Goal: Use online tool/utility

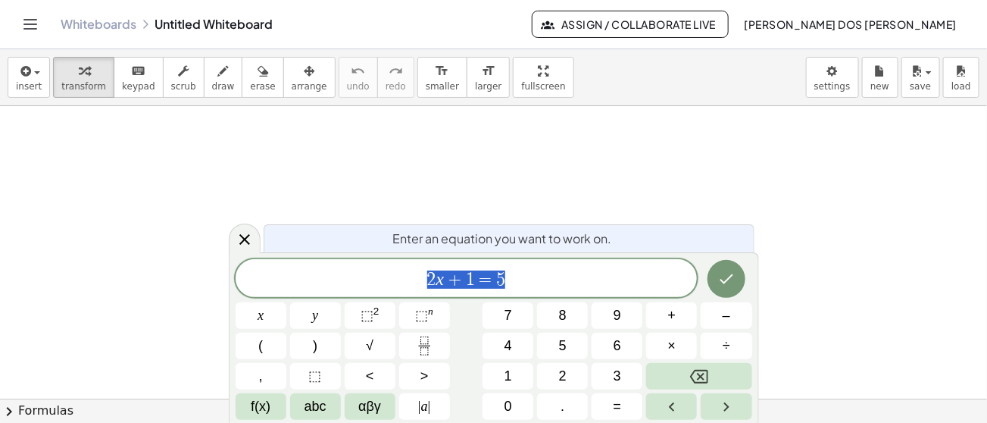
drag, startPoint x: 511, startPoint y: 274, endPoint x: 406, endPoint y: 270, distance: 104.6
click at [406, 270] on span "2 x + 1 = 5" at bounding box center [467, 279] width 462 height 21
click at [366, 349] on span "√" at bounding box center [370, 346] width 8 height 20
click at [536, 282] on span "− 3 + √ 1 9 ​" at bounding box center [467, 278] width 462 height 23
click at [380, 348] on button "√" at bounding box center [370, 346] width 51 height 27
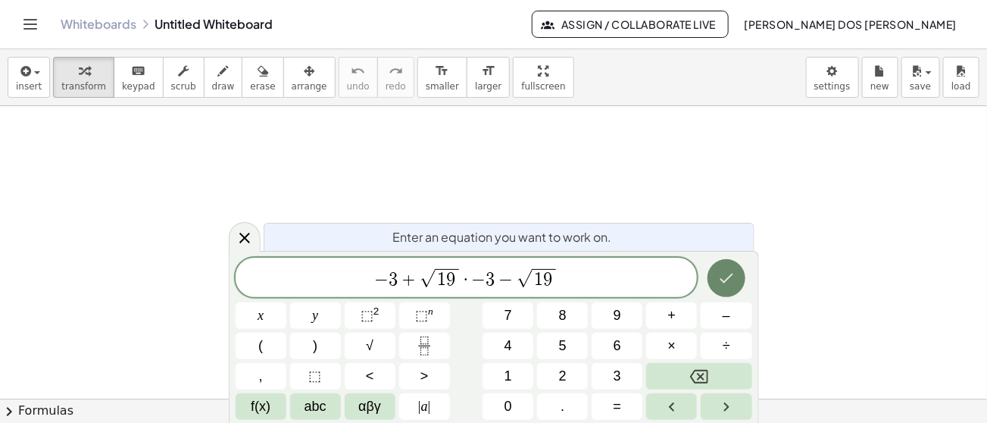
click at [729, 270] on icon "Done" at bounding box center [726, 278] width 18 height 18
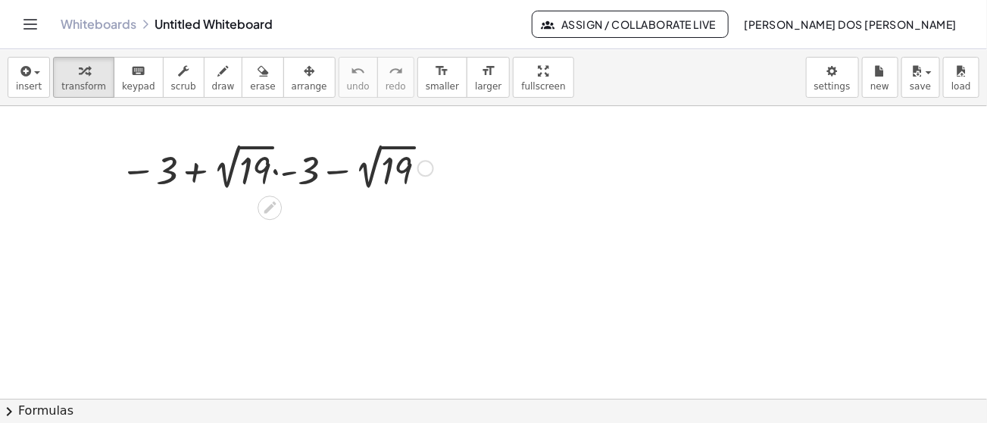
click at [285, 172] on div at bounding box center [277, 166] width 328 height 55
click at [285, 172] on div at bounding box center [276, 166] width 301 height 55
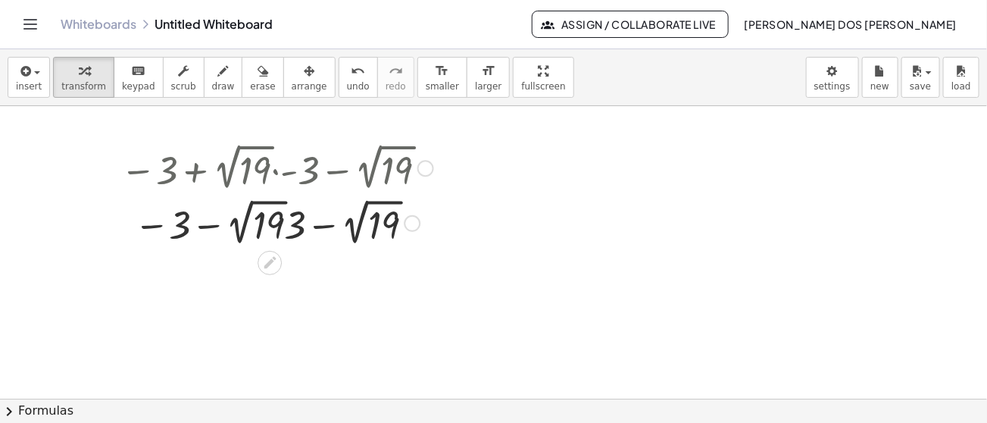
click at [283, 218] on div at bounding box center [277, 221] width 328 height 55
click at [283, 218] on div at bounding box center [276, 221] width 355 height 55
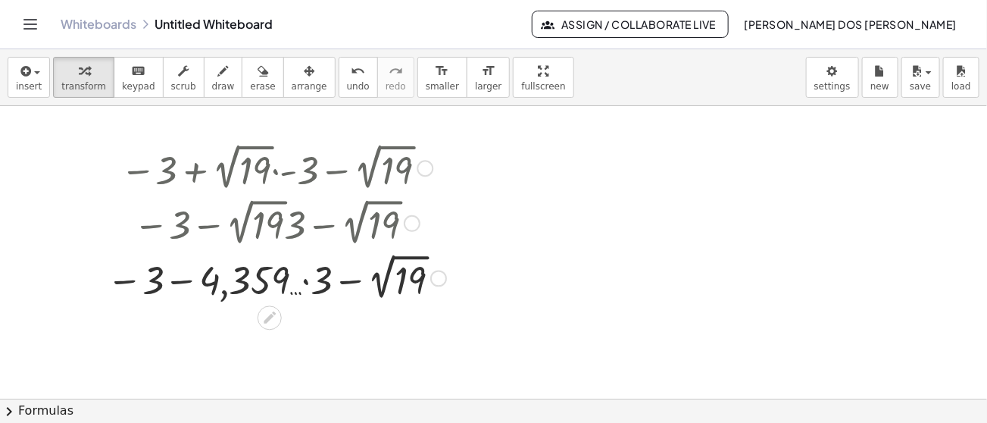
click at [406, 293] on div at bounding box center [276, 276] width 355 height 55
click at [406, 293] on div at bounding box center [276, 277] width 398 height 52
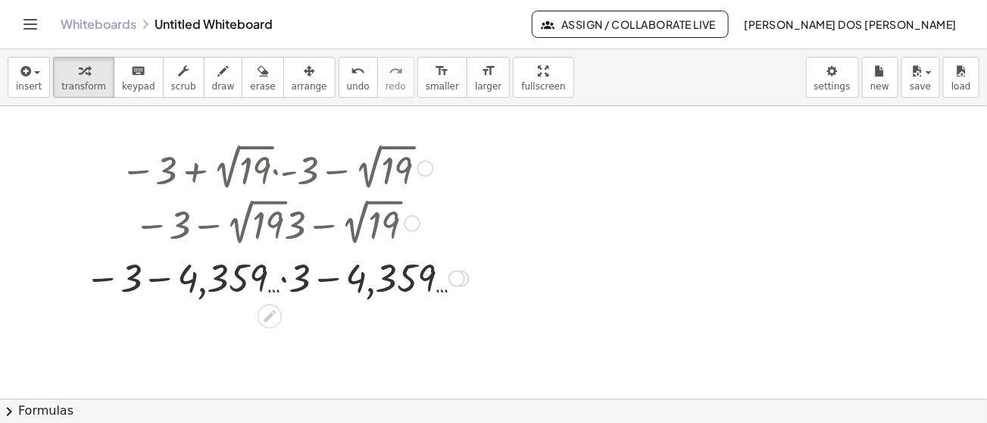
click at [311, 274] on div at bounding box center [276, 277] width 398 height 52
click at [287, 274] on div at bounding box center [276, 277] width 398 height 52
click at [287, 274] on div at bounding box center [277, 276] width 376 height 50
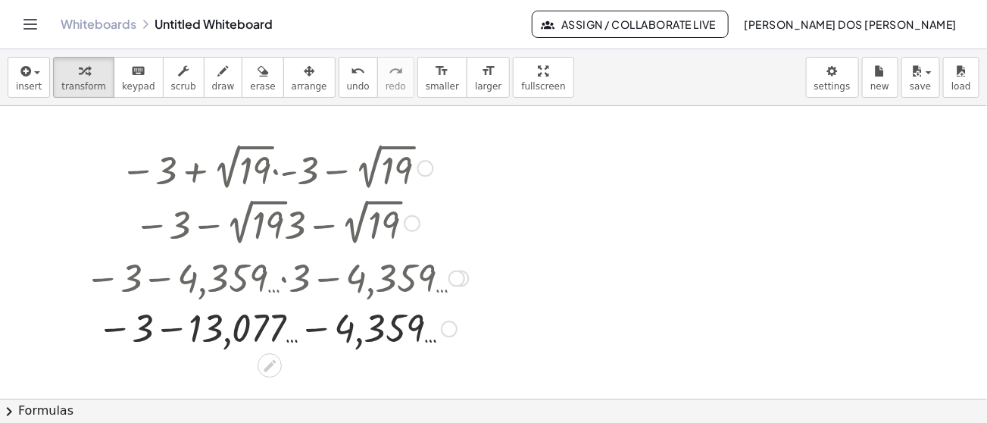
click at [177, 326] on div at bounding box center [276, 327] width 398 height 50
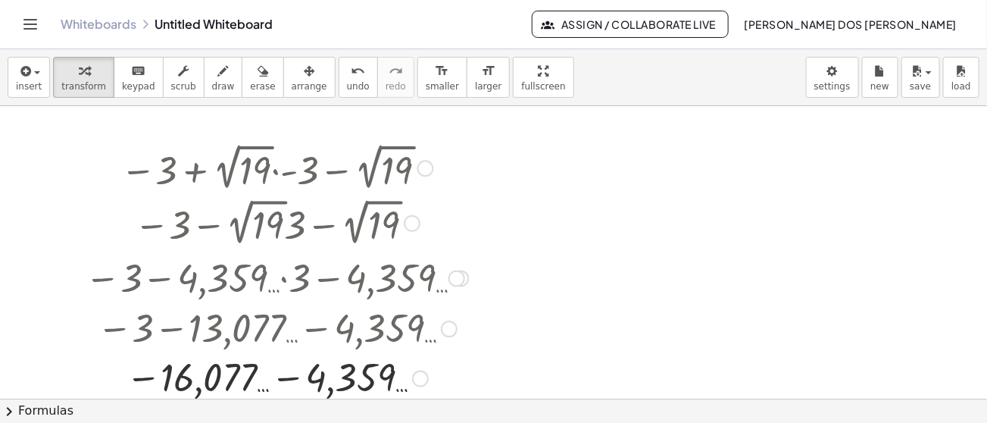
click at [309, 380] on div at bounding box center [276, 376] width 398 height 49
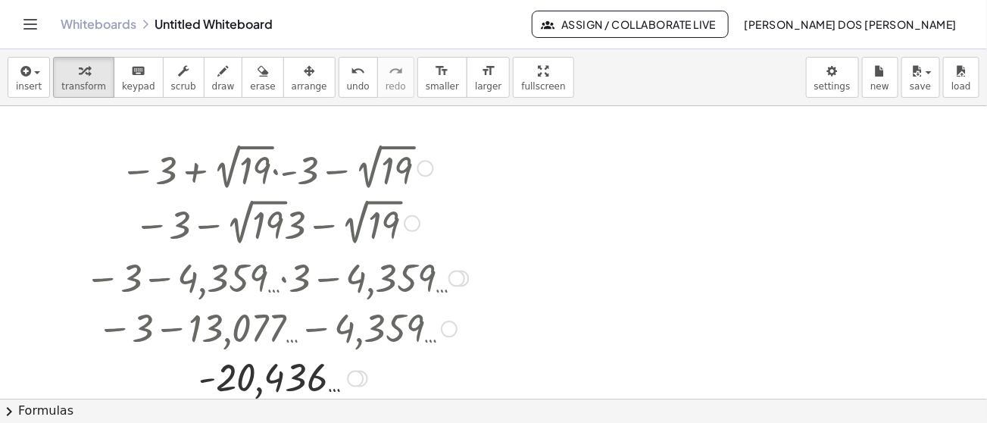
click at [285, 170] on div at bounding box center [276, 166] width 398 height 55
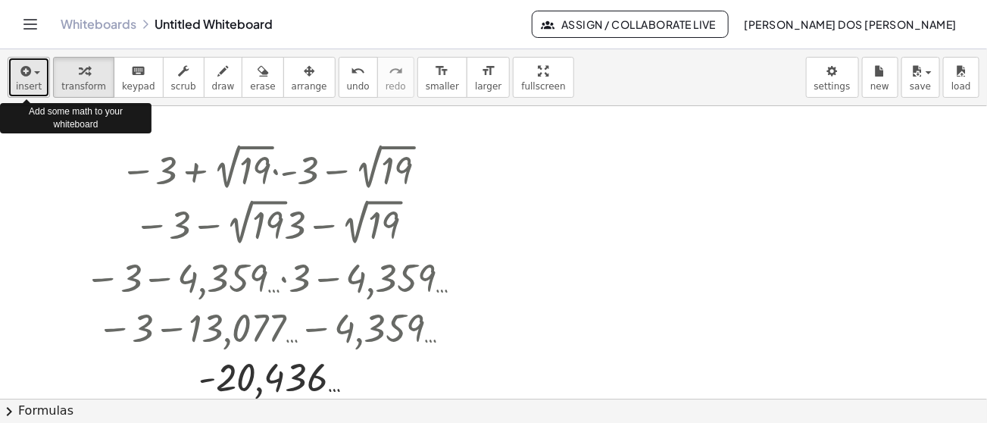
click at [39, 86] on button "insert" at bounding box center [29, 77] width 42 height 41
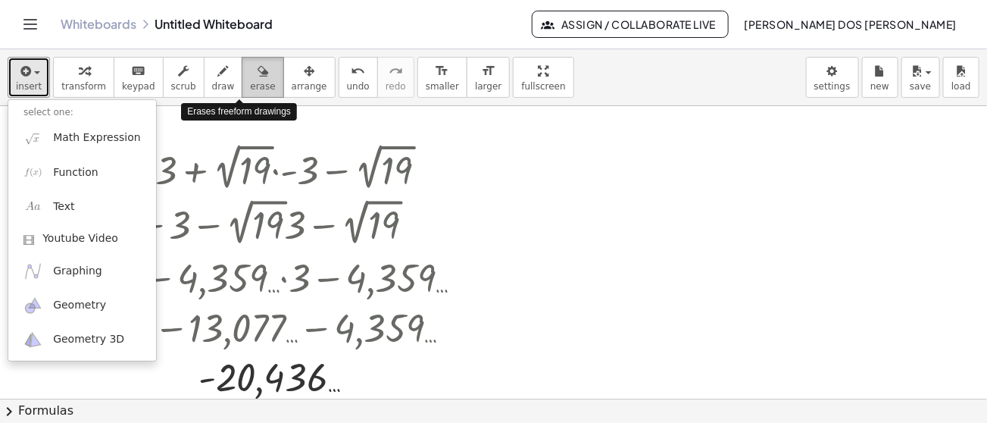
click at [258, 72] on icon "button" at bounding box center [263, 71] width 11 height 18
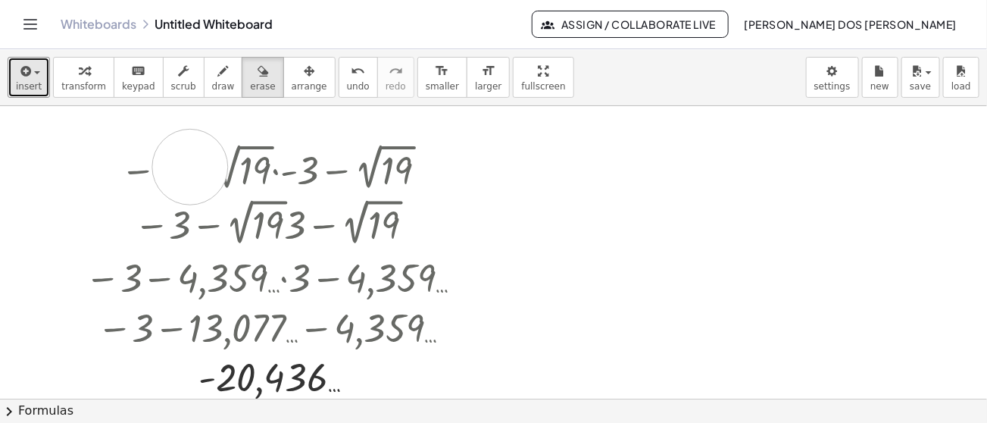
click at [190, 166] on div at bounding box center [493, 399] width 987 height 586
click at [35, 84] on span "insert" at bounding box center [29, 86] width 26 height 11
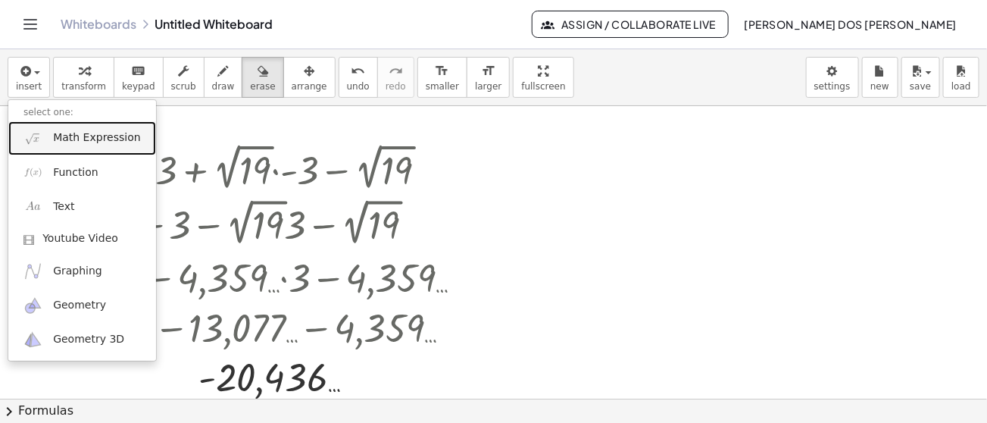
click at [77, 142] on span "Math Expression" at bounding box center [96, 137] width 87 height 15
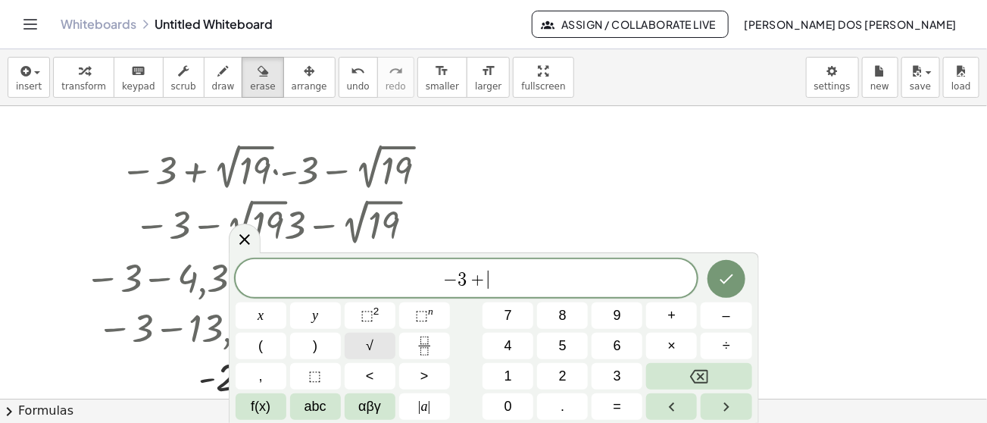
click at [363, 355] on button "√" at bounding box center [370, 346] width 51 height 27
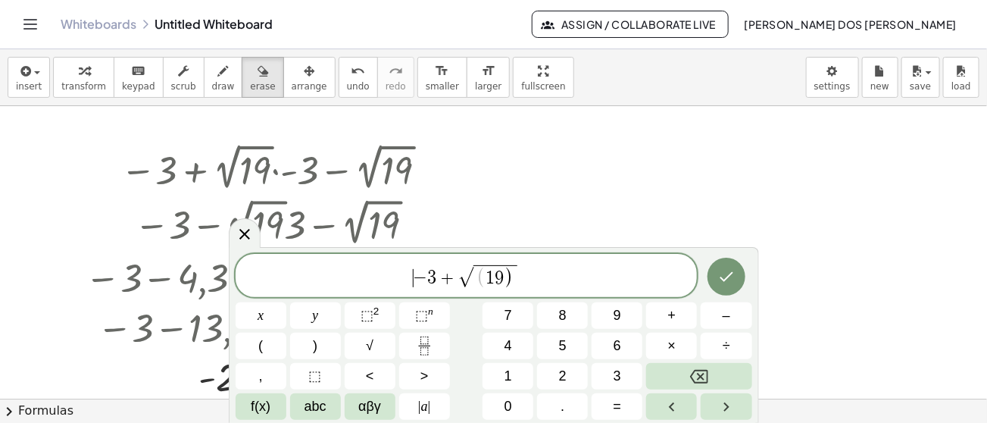
click at [419, 276] on span "−" at bounding box center [421, 278] width 14 height 18
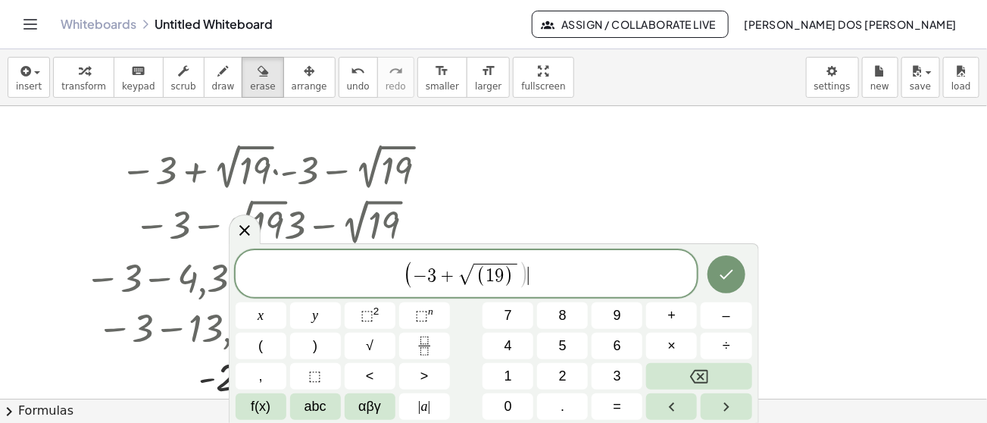
click at [559, 281] on span "( − 3 + √ ( 1 9 ) ) ​" at bounding box center [467, 274] width 462 height 31
click at [379, 330] on div "( − 3 + √ ( 1 9 ) ) · ( − 3 − ) x y ⬚ 2 ⬚ n 7 8 9 + – ( ) √ 4 5 6 × ÷ , ⬚ < > 1…" at bounding box center [494, 335] width 517 height 170
click at [373, 344] on button "√" at bounding box center [370, 346] width 51 height 27
click at [729, 276] on icon "Done" at bounding box center [726, 274] width 18 height 18
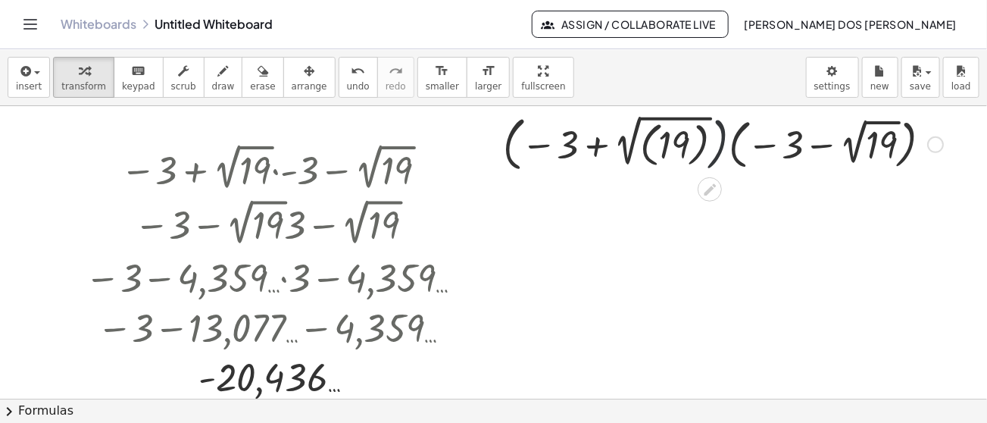
click at [726, 158] on div at bounding box center [722, 143] width 455 height 67
click at [615, 150] on div at bounding box center [722, 143] width 455 height 67
click at [615, 150] on div at bounding box center [723, 143] width 462 height 61
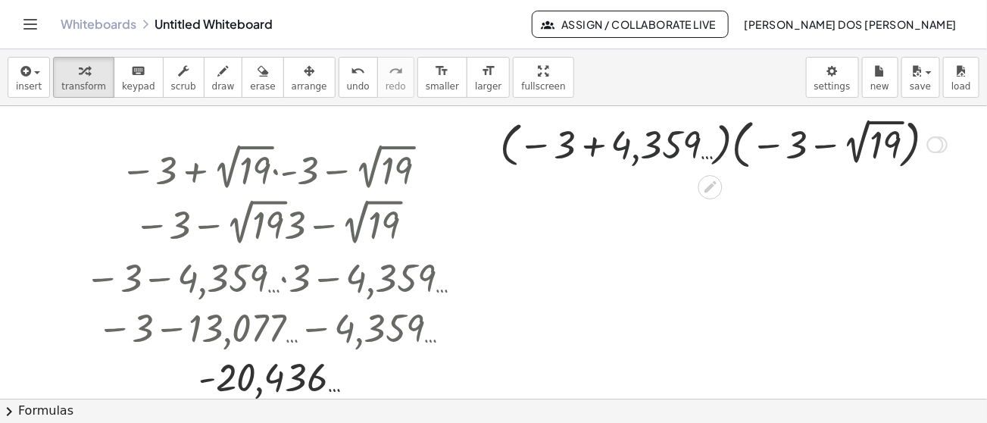
click at [623, 137] on div at bounding box center [723, 143] width 462 height 61
click at [623, 137] on div at bounding box center [723, 143] width 333 height 61
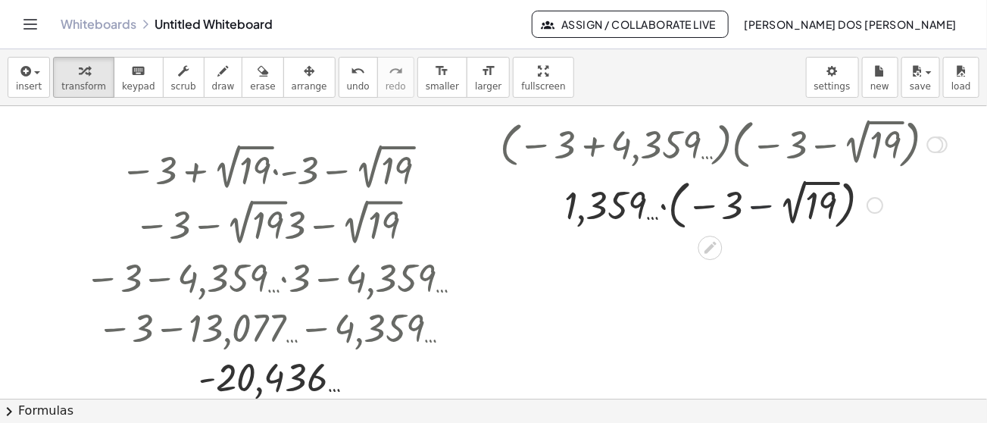
click at [754, 201] on div at bounding box center [723, 203] width 462 height 61
click at [787, 214] on div at bounding box center [723, 203] width 462 height 61
click at [787, 214] on div at bounding box center [723, 203] width 462 height 55
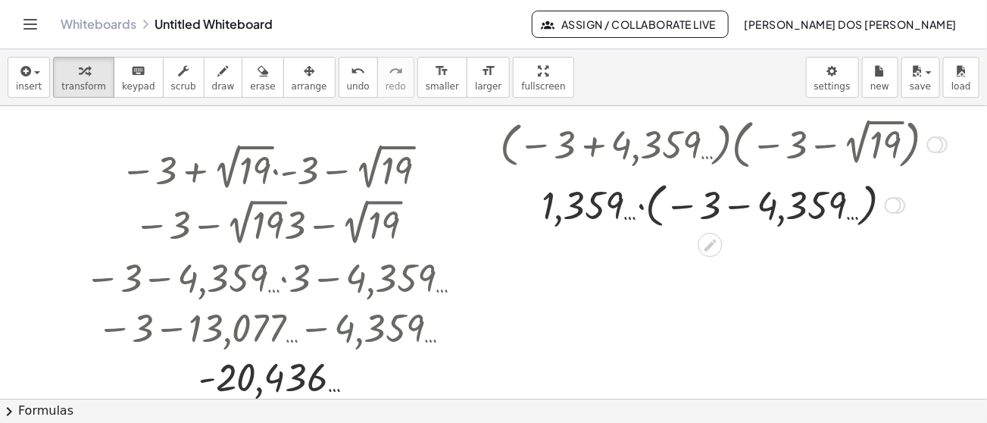
click at [737, 209] on div at bounding box center [723, 203] width 462 height 55
click at [737, 209] on div at bounding box center [723, 204] width 462 height 52
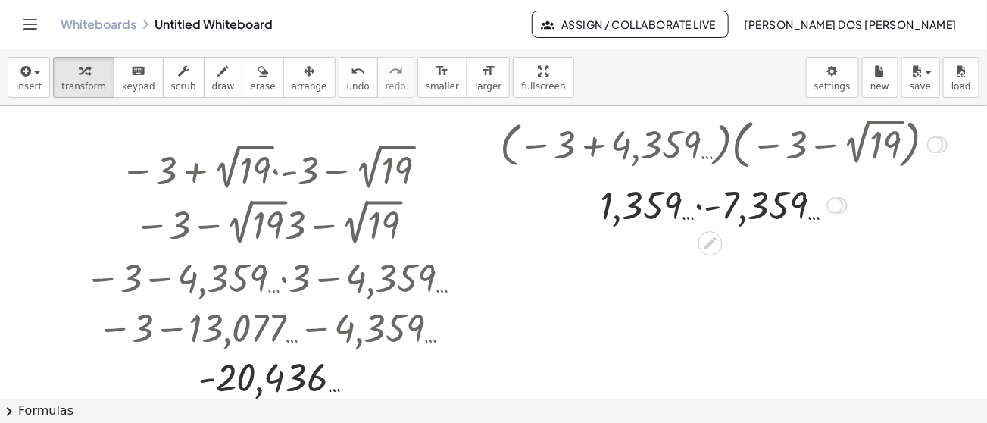
click at [714, 204] on div at bounding box center [723, 204] width 462 height 52
click at [714, 204] on div at bounding box center [723, 204] width 462 height 50
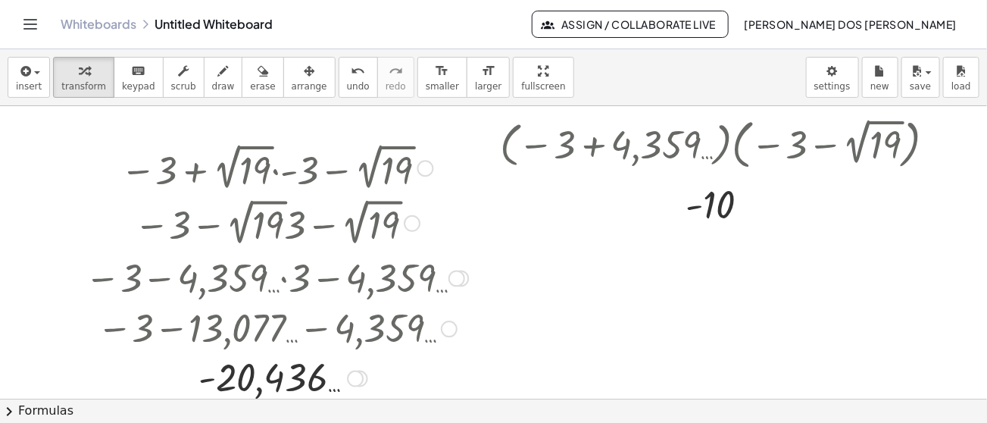
click at [270, 165] on div at bounding box center [276, 166] width 398 height 55
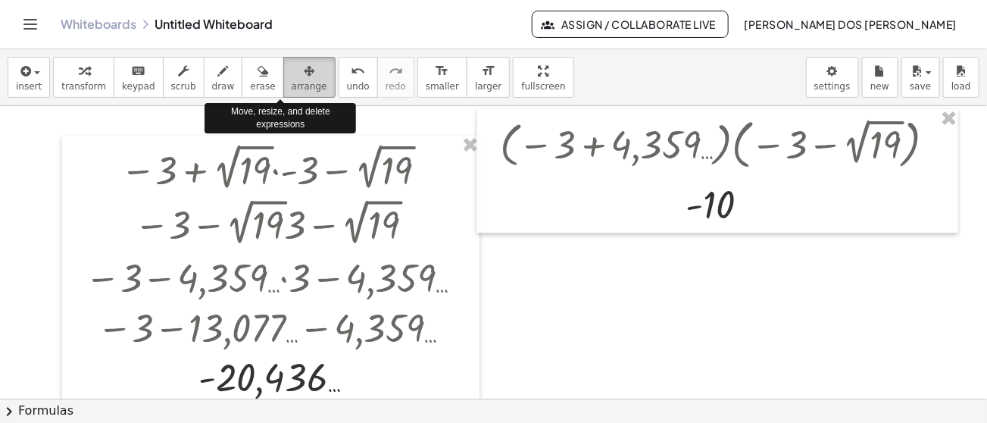
click at [292, 90] on span "arrange" at bounding box center [310, 86] width 36 height 11
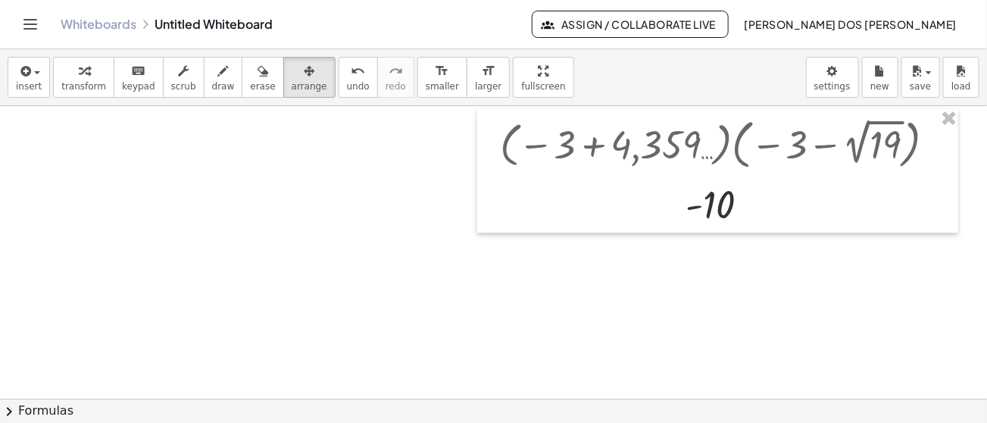
click at [151, 148] on div at bounding box center [493, 399] width 987 height 586
click at [33, 74] on div "button" at bounding box center [29, 70] width 26 height 18
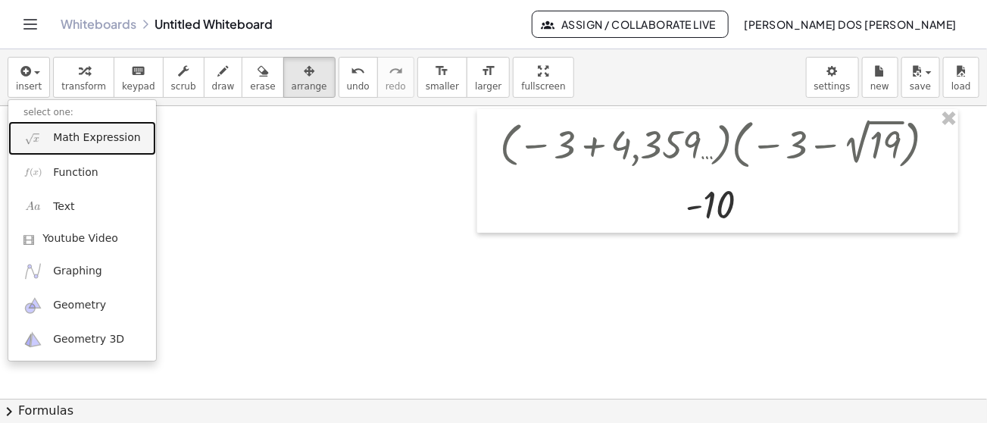
click at [75, 128] on link "Math Expression" at bounding box center [82, 138] width 148 height 34
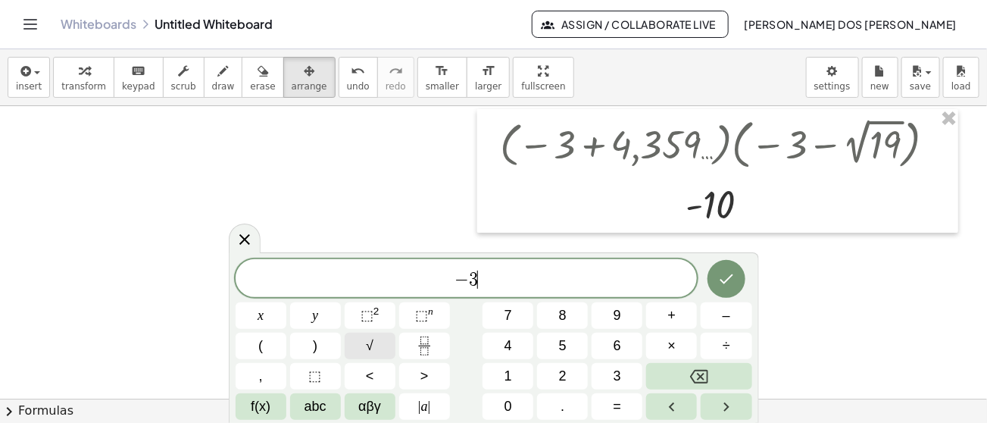
click at [371, 345] on span "√" at bounding box center [370, 346] width 8 height 20
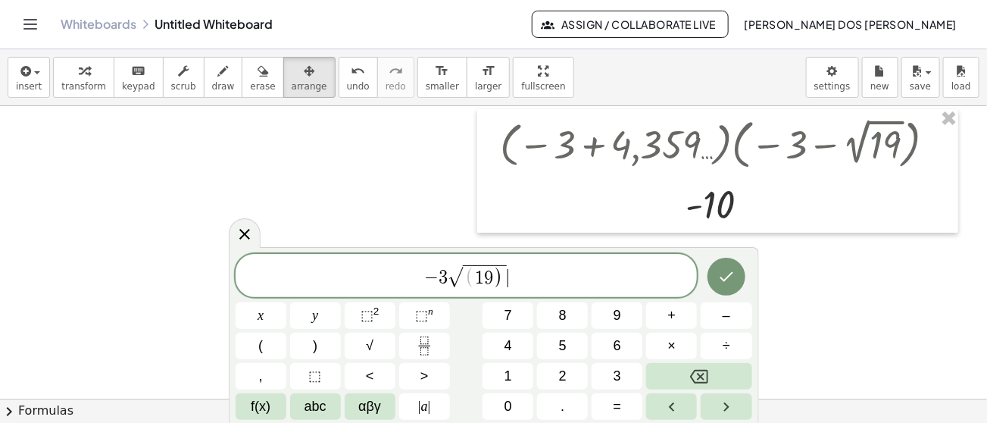
click at [514, 264] on span "− 3 √ ( 1 9 ) ​" at bounding box center [467, 276] width 462 height 27
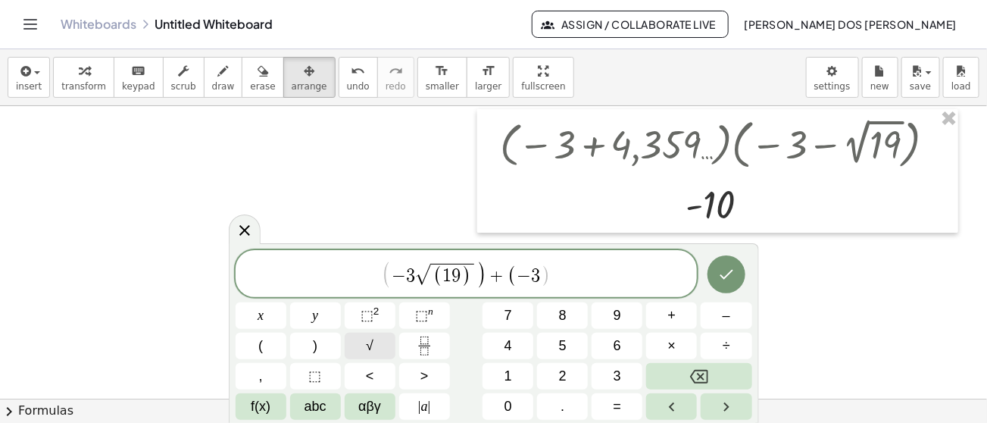
click at [372, 351] on span "√" at bounding box center [370, 346] width 8 height 20
click at [577, 277] on span "( − 3 √ ( 1 9 ) ) + ( − 3 √ 1 9 ) ​" at bounding box center [467, 274] width 462 height 31
click at [729, 264] on button "Done" at bounding box center [727, 274] width 38 height 38
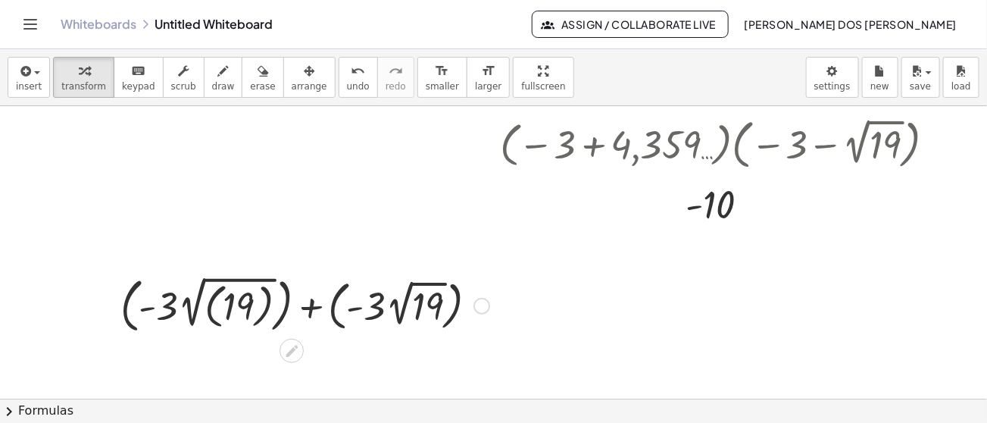
click at [303, 308] on div at bounding box center [305, 304] width 384 height 67
click at [303, 308] on div at bounding box center [305, 304] width 330 height 67
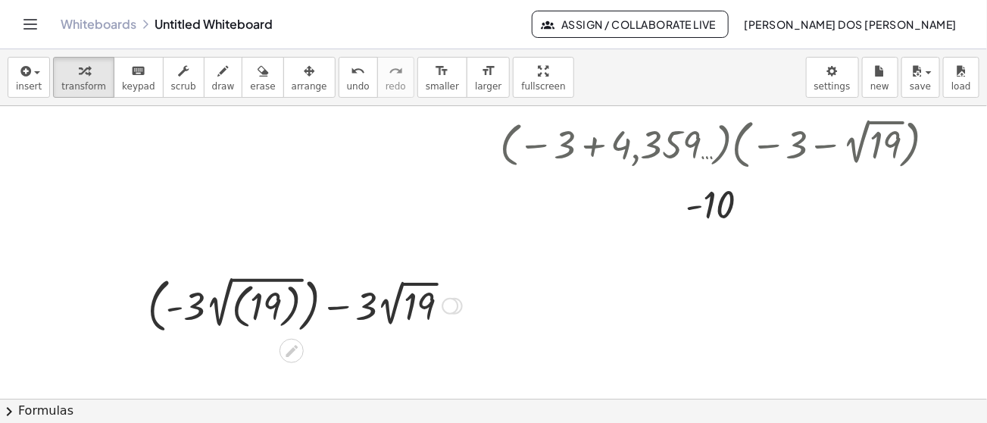
click at [348, 309] on div at bounding box center [305, 304] width 330 height 67
click at [203, 310] on div at bounding box center [305, 304] width 330 height 67
click at [251, 313] on div at bounding box center [305, 304] width 330 height 67
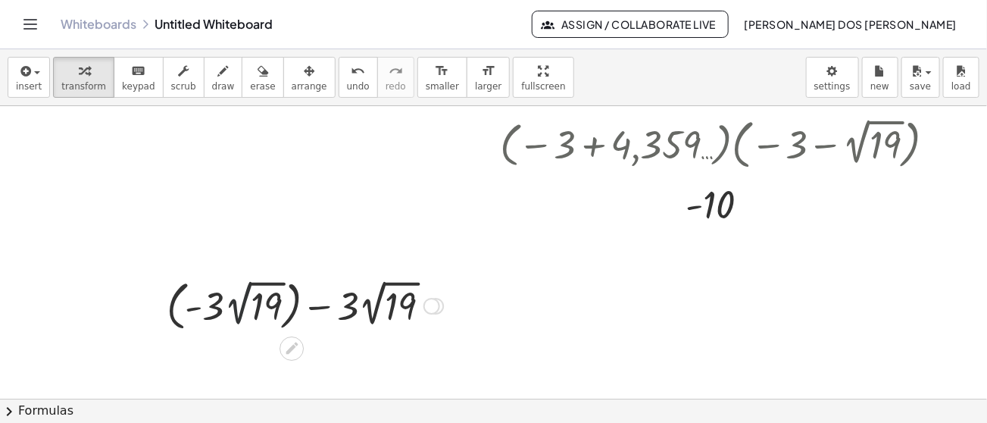
click at [243, 301] on div at bounding box center [305, 304] width 292 height 61
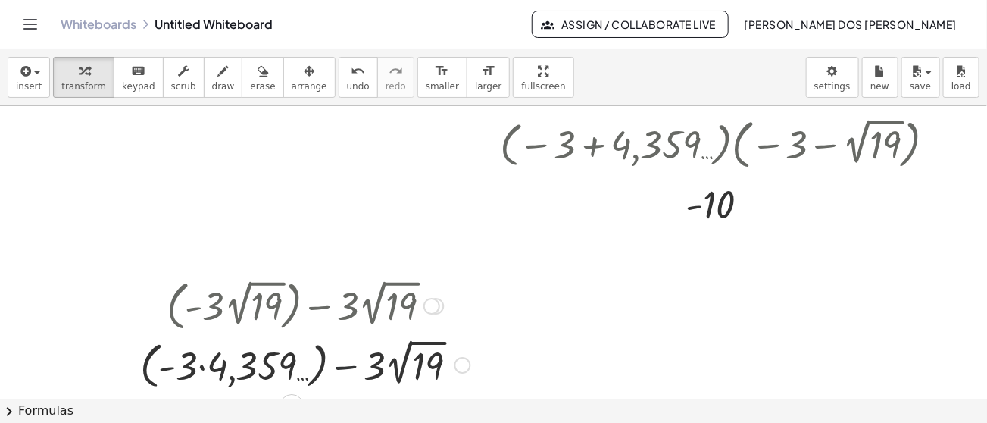
click at [342, 359] on div at bounding box center [305, 364] width 345 height 58
click at [357, 372] on div at bounding box center [305, 364] width 345 height 58
click at [409, 375] on div at bounding box center [305, 364] width 345 height 58
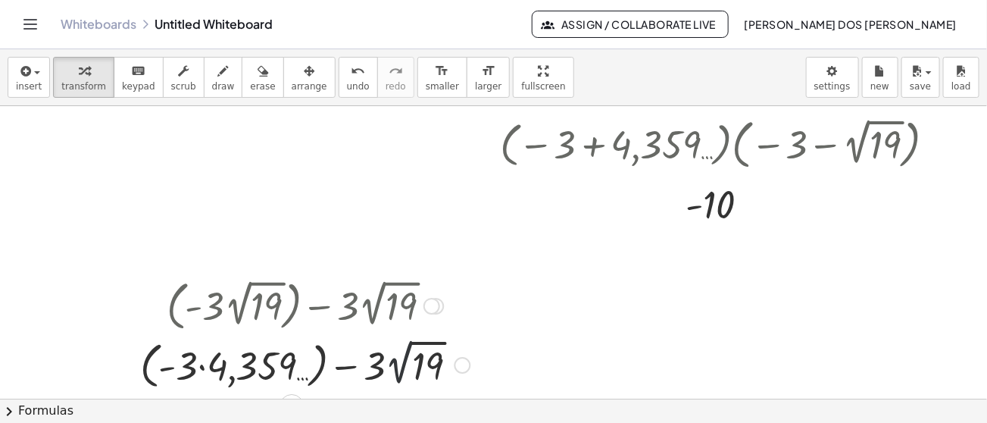
click at [409, 375] on div at bounding box center [305, 364] width 345 height 58
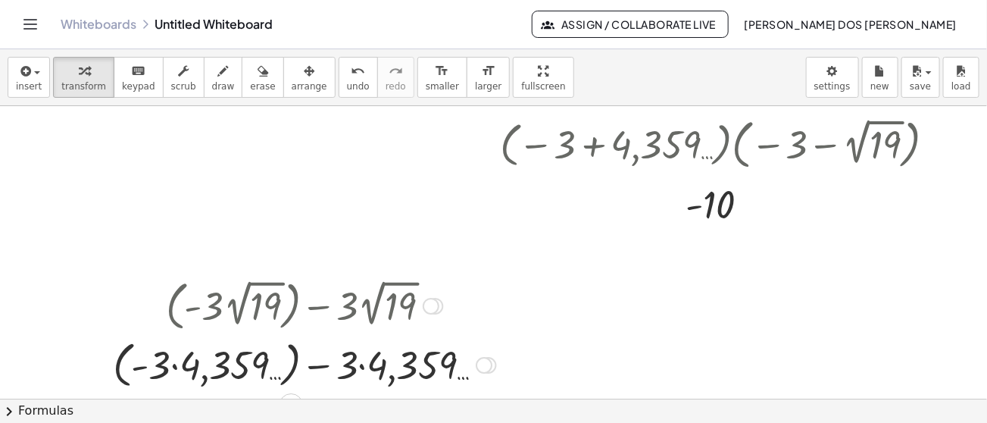
click at [359, 372] on div at bounding box center [304, 364] width 398 height 58
click at [359, 372] on div at bounding box center [304, 364] width 375 height 58
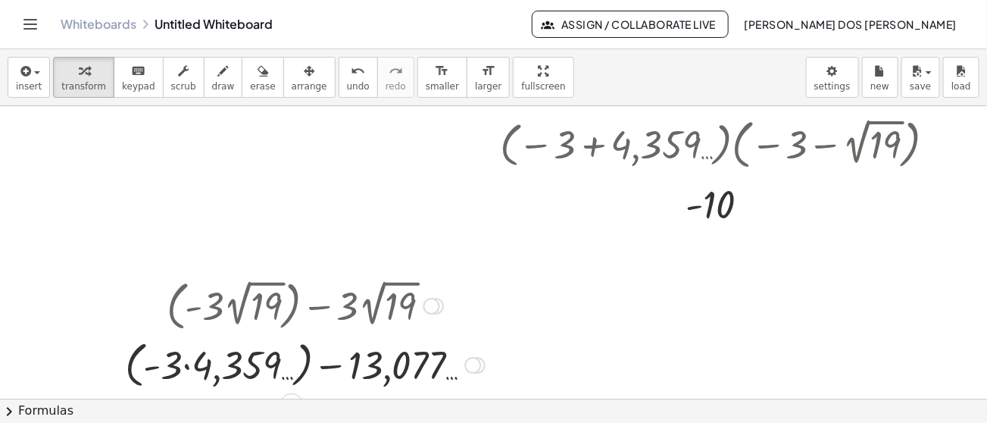
click at [251, 364] on div at bounding box center [304, 364] width 375 height 58
click at [251, 364] on div at bounding box center [304, 363] width 351 height 55
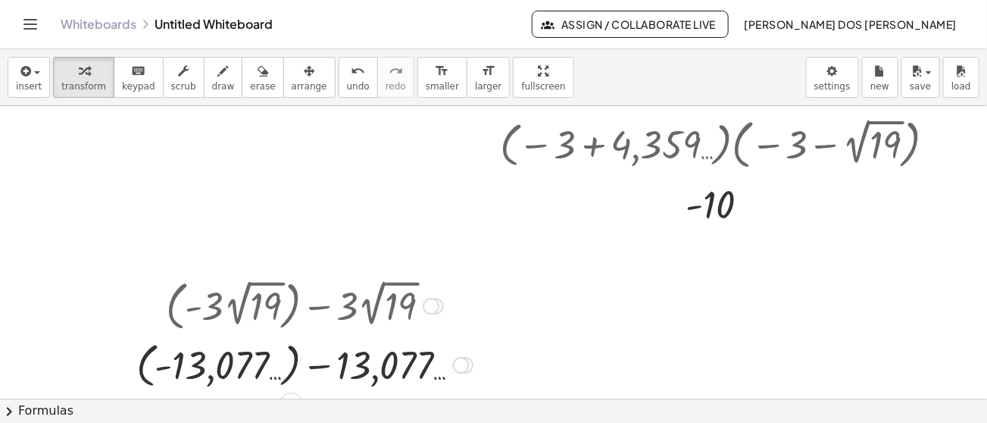
click at [251, 366] on div at bounding box center [304, 363] width 351 height 55
click at [251, 366] on div at bounding box center [299, 364] width 326 height 50
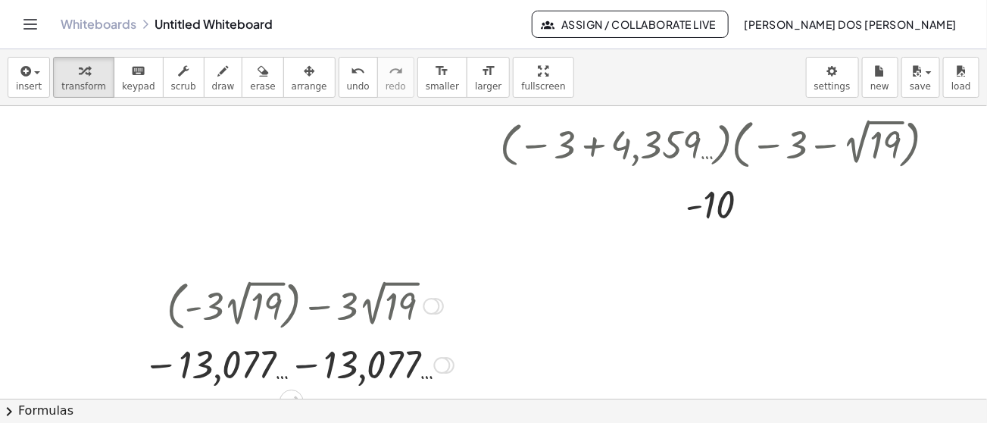
click at [302, 367] on div at bounding box center [299, 364] width 326 height 50
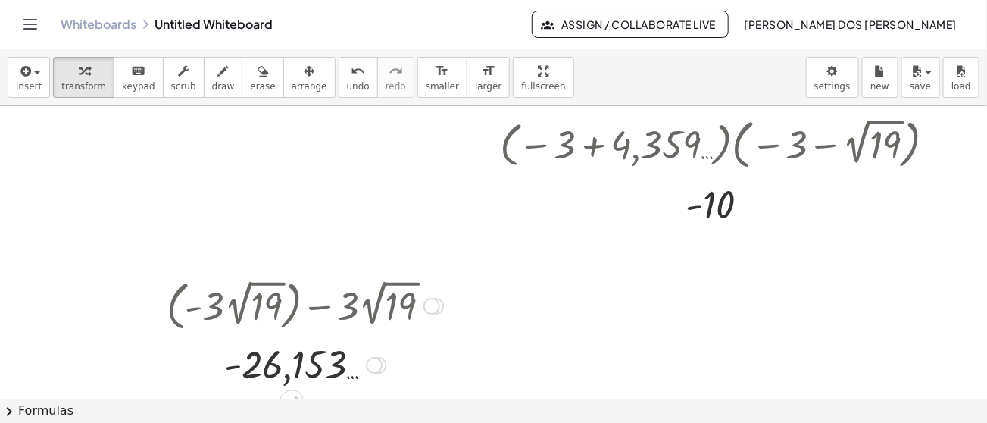
click at [433, 366] on div at bounding box center [305, 364] width 292 height 50
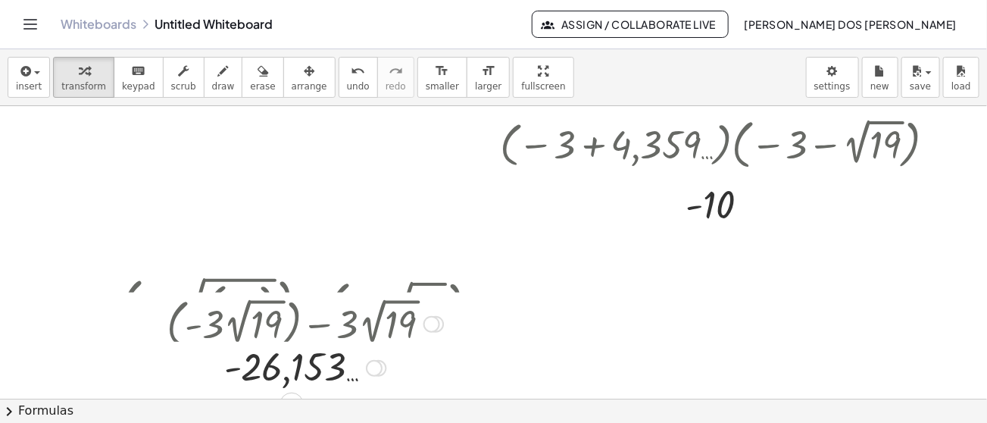
drag, startPoint x: 377, startPoint y: 362, endPoint x: 373, endPoint y: 372, distance: 10.6
click at [373, 372] on div at bounding box center [374, 368] width 17 height 17
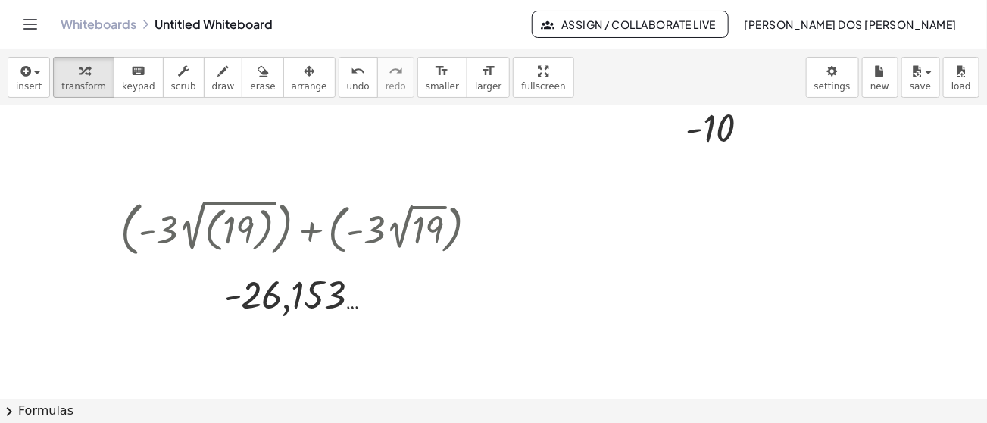
scroll to position [75, 0]
click at [620, 240] on div at bounding box center [493, 324] width 987 height 586
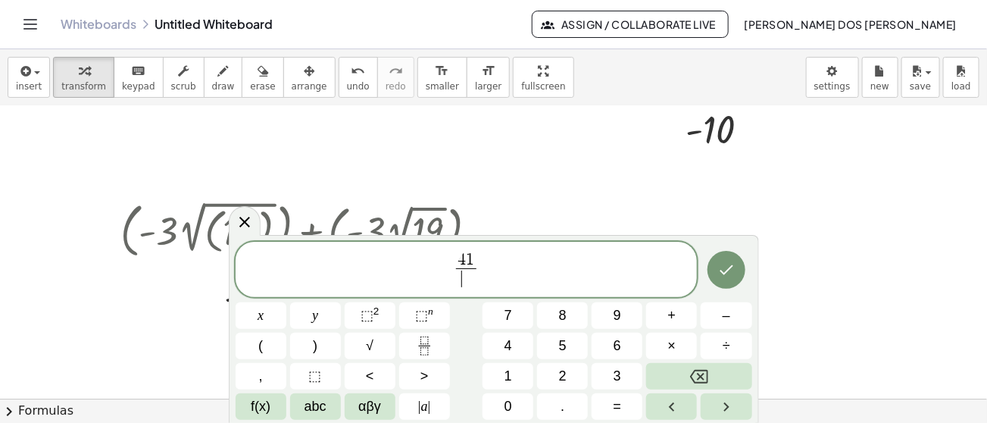
click at [476, 260] on span "4 1 ​ ​" at bounding box center [466, 270] width 27 height 37
click at [466, 263] on span "4 ​ 1" at bounding box center [466, 260] width 20 height 17
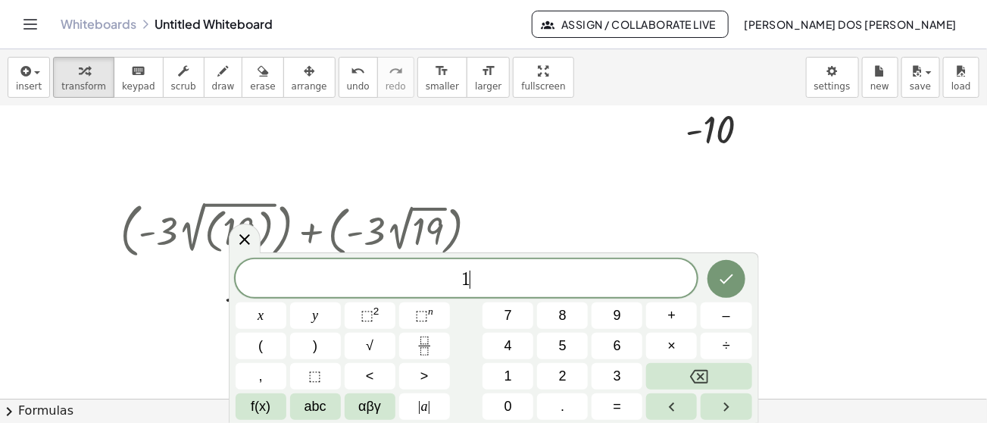
click at [473, 280] on span "1 ​" at bounding box center [467, 279] width 462 height 21
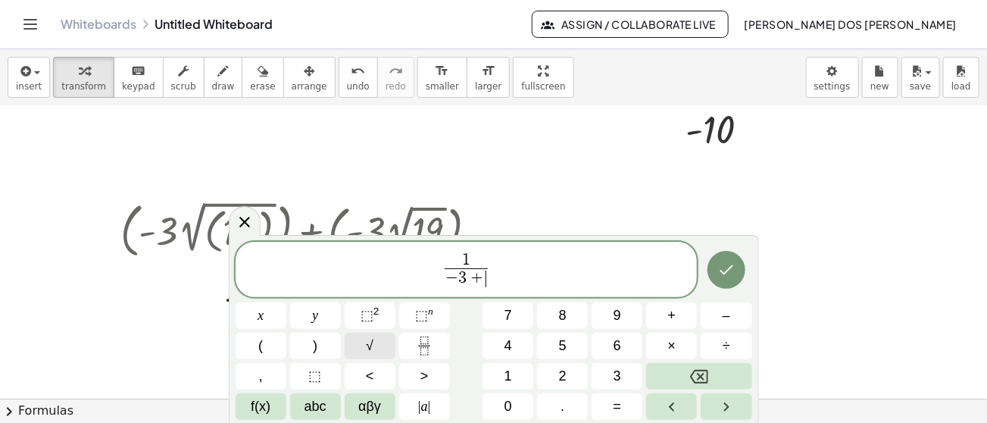
click at [361, 349] on button "√" at bounding box center [370, 346] width 51 height 27
click at [534, 250] on span "1 − 3 + √ 1 9 ​ ​" at bounding box center [467, 269] width 462 height 42
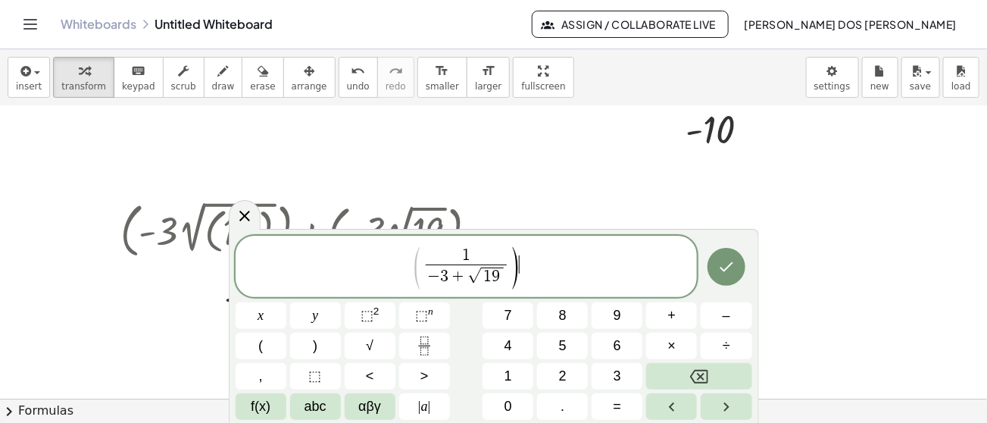
click at [536, 259] on span "( 1 − 3 + √ 1 9 ​ ) ​" at bounding box center [467, 267] width 462 height 45
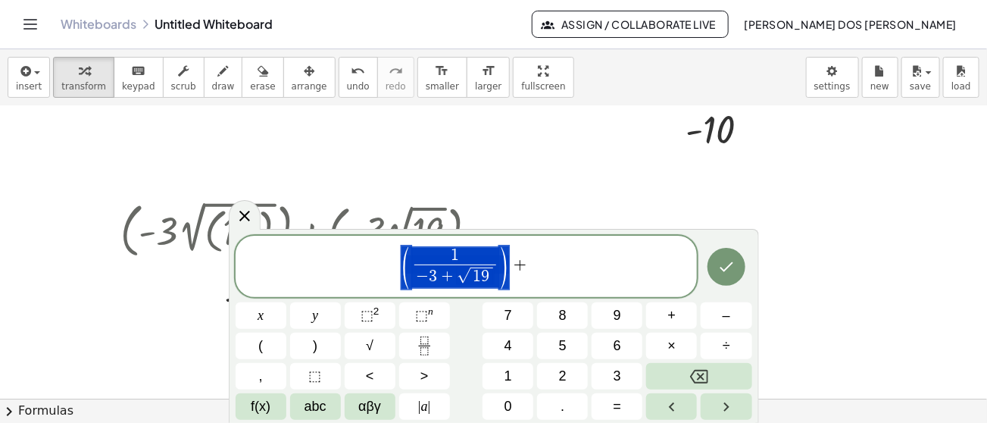
drag, startPoint x: 508, startPoint y: 272, endPoint x: 436, endPoint y: 264, distance: 72.4
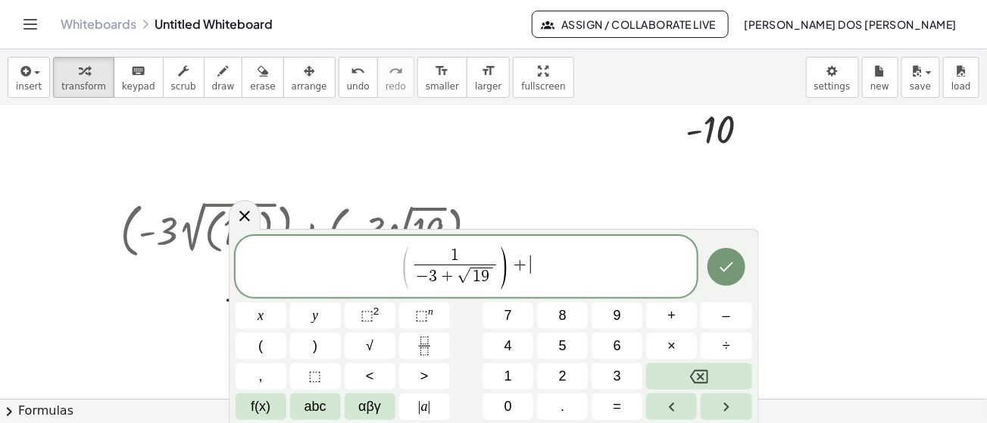
click at [543, 271] on span "( 1 − 3 + √ 1 9 ​ ) + ​" at bounding box center [467, 267] width 462 height 45
click at [527, 276] on span "+" at bounding box center [523, 277] width 20 height 17
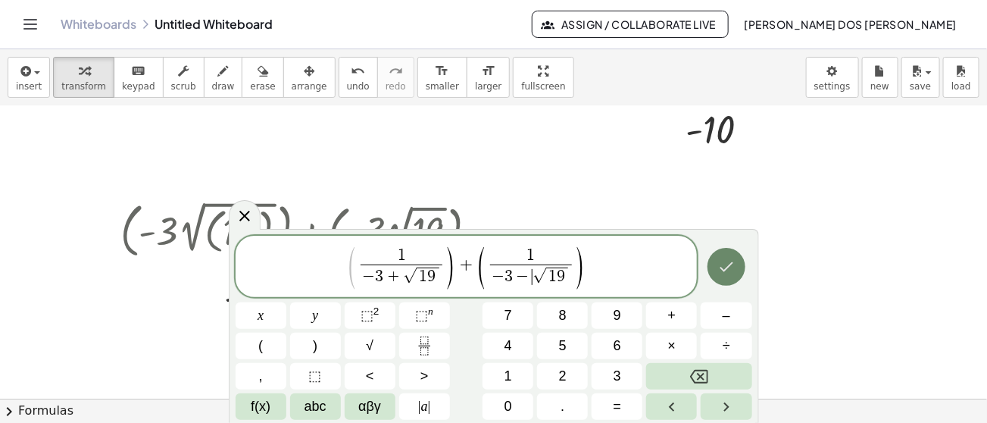
click at [724, 268] on icon "Done" at bounding box center [726, 267] width 18 height 18
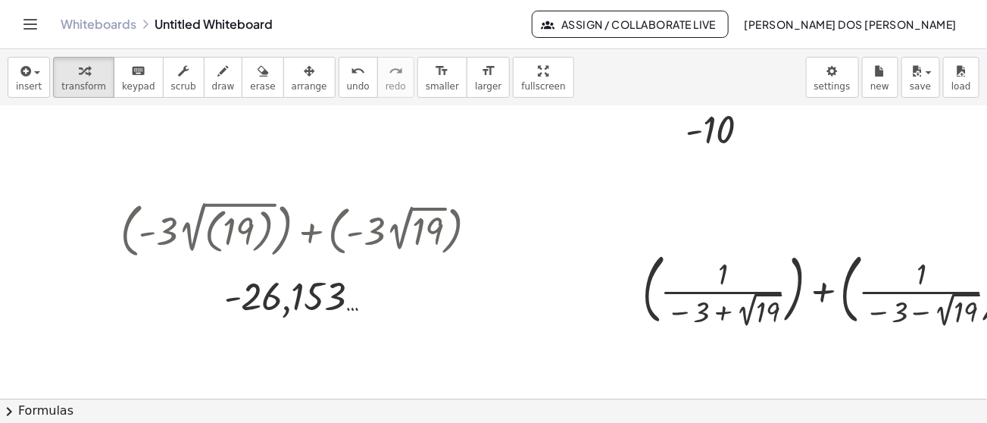
scroll to position [75, 70]
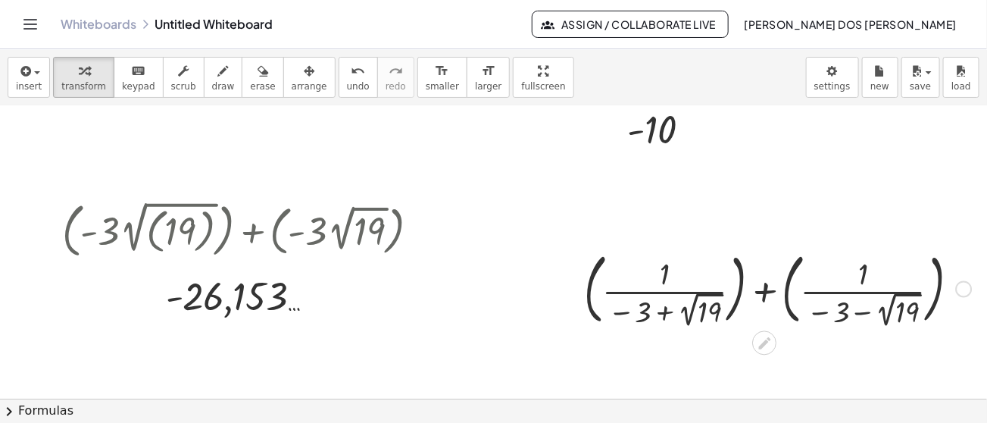
click at [842, 305] on div at bounding box center [777, 287] width 403 height 84
click at [858, 313] on div at bounding box center [777, 287] width 403 height 84
click at [754, 284] on div at bounding box center [777, 287] width 403 height 84
click at [754, 284] on div at bounding box center [777, 288] width 365 height 86
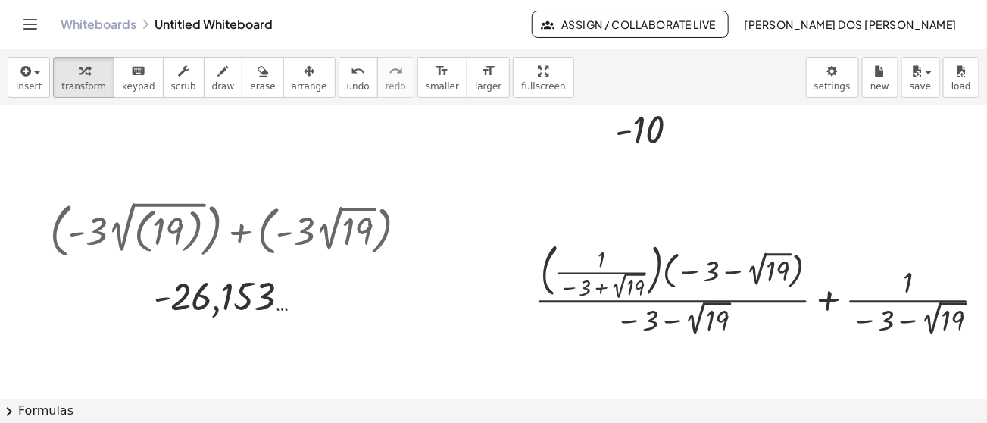
scroll to position [75, 108]
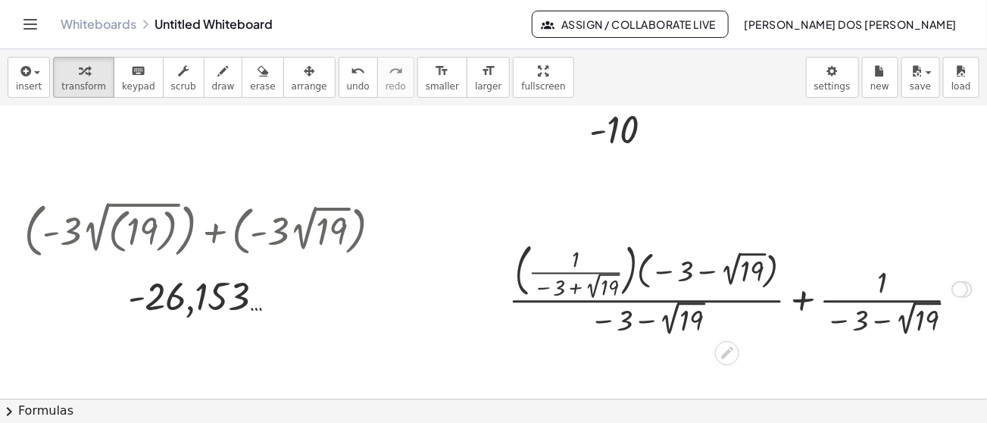
click at [563, 271] on div at bounding box center [740, 287] width 478 height 103
click at [564, 281] on div at bounding box center [740, 287] width 478 height 103
click at [562, 258] on div at bounding box center [740, 287] width 478 height 103
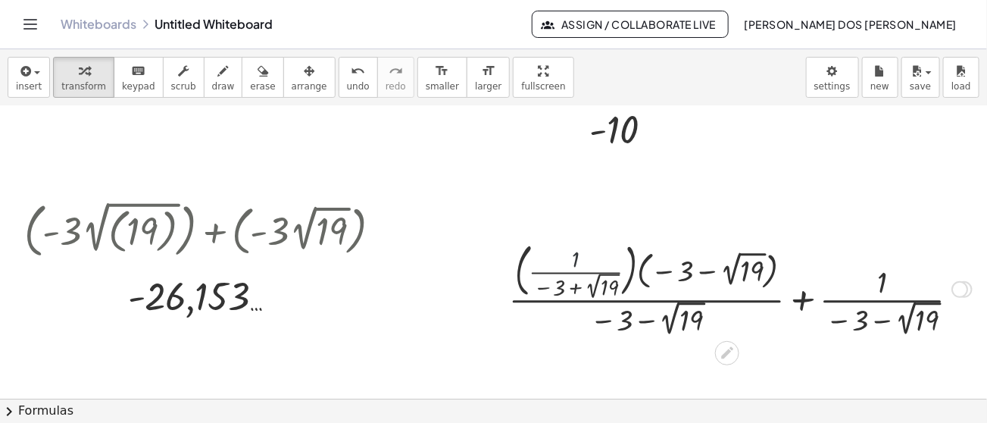
click at [562, 258] on div at bounding box center [740, 287] width 478 height 103
click at [623, 267] on div at bounding box center [740, 287] width 478 height 103
click at [623, 267] on div at bounding box center [740, 288] width 450 height 98
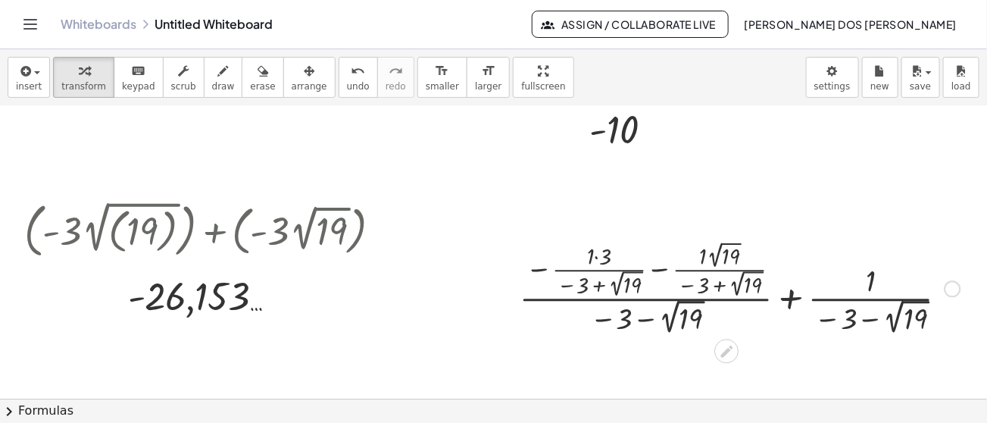
click at [653, 276] on div at bounding box center [740, 287] width 456 height 101
click at [653, 276] on div at bounding box center [740, 287] width 329 height 101
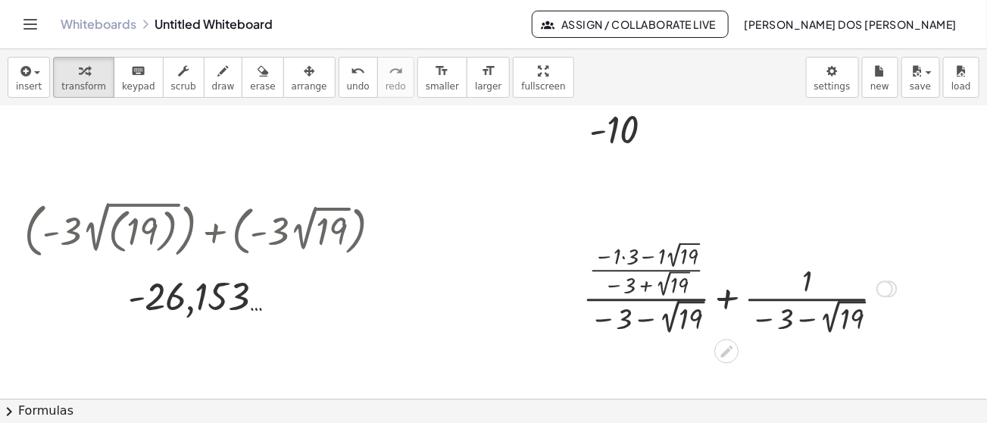
click at [634, 270] on div at bounding box center [740, 287] width 329 height 101
click at [633, 294] on div at bounding box center [740, 287] width 329 height 101
click at [636, 253] on div at bounding box center [740, 287] width 329 height 101
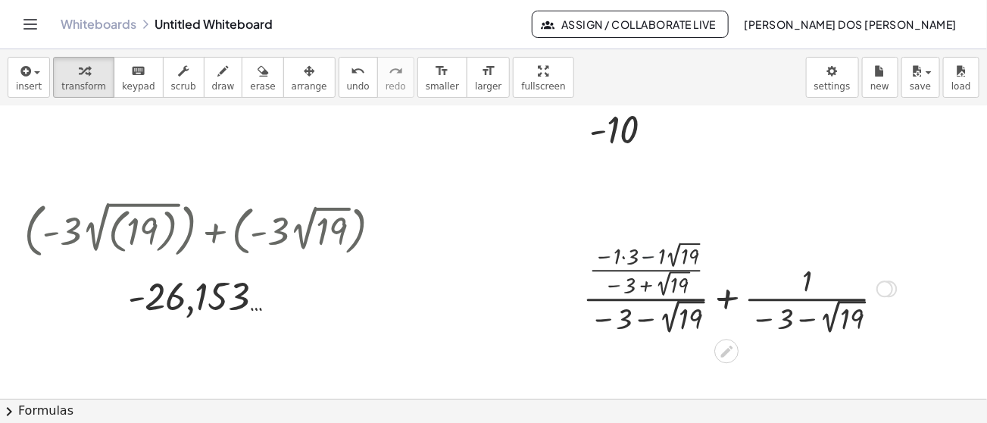
click at [636, 253] on div at bounding box center [740, 287] width 329 height 101
click at [609, 256] on div at bounding box center [740, 287] width 329 height 101
click at [609, 256] on div at bounding box center [740, 287] width 328 height 101
click at [643, 261] on div at bounding box center [740, 287] width 328 height 101
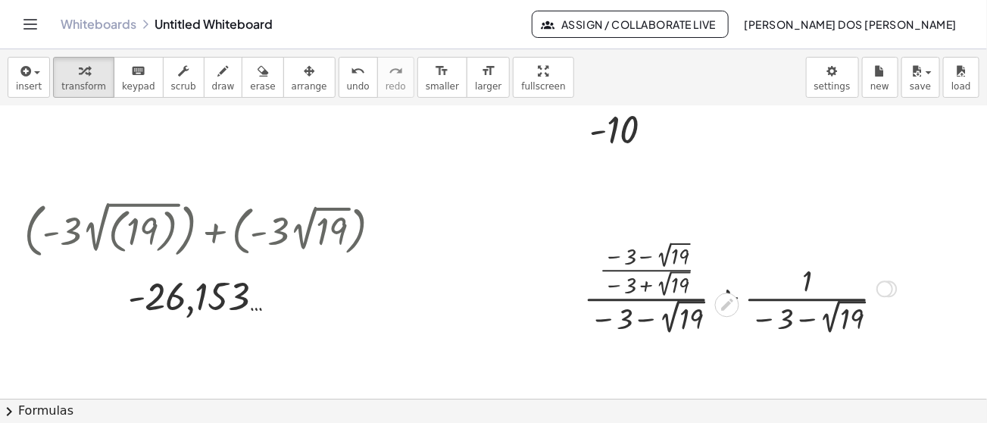
click at [645, 278] on div at bounding box center [740, 287] width 328 height 101
click at [645, 278] on div at bounding box center [739, 288] width 333 height 98
click at [621, 278] on div at bounding box center [739, 288] width 333 height 98
click at [621, 278] on div at bounding box center [740, 288] width 328 height 98
click at [629, 260] on div at bounding box center [740, 288] width 328 height 98
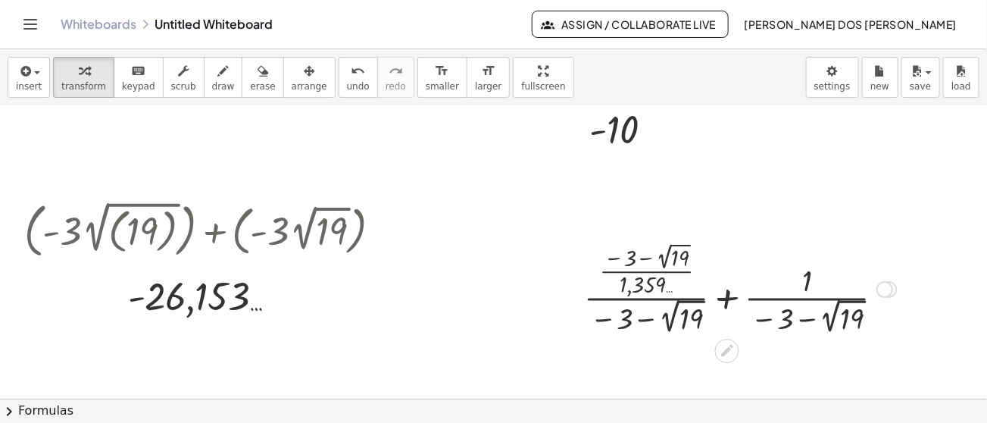
click at [629, 260] on div at bounding box center [740, 288] width 328 height 98
click at [661, 260] on div at bounding box center [740, 288] width 328 height 98
click at [661, 260] on div at bounding box center [739, 287] width 333 height 97
click at [626, 258] on div at bounding box center [739, 287] width 333 height 97
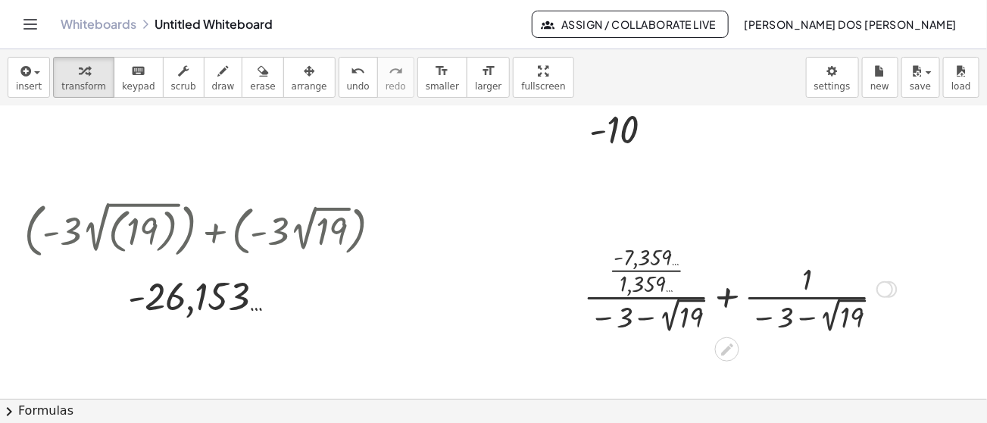
click at [648, 322] on div at bounding box center [740, 287] width 328 height 97
click at [648, 322] on div at bounding box center [740, 287] width 361 height 97
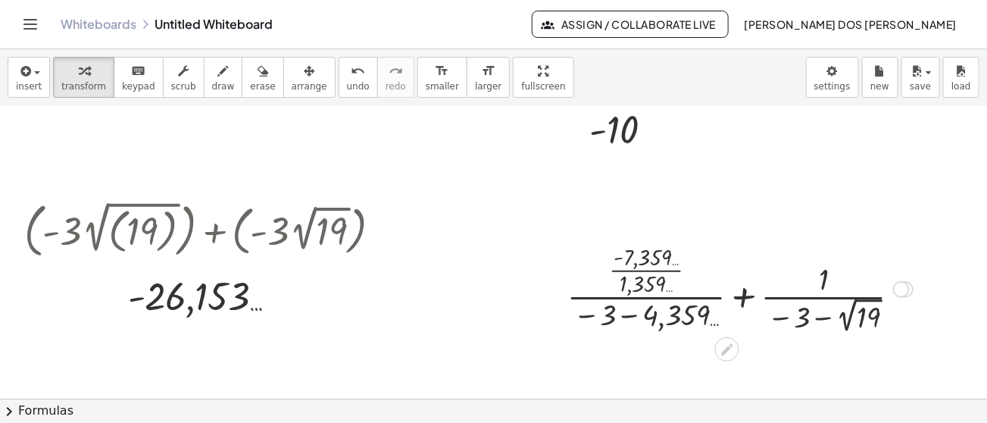
click at [615, 313] on div at bounding box center [740, 287] width 361 height 97
click at [615, 313] on div at bounding box center [740, 287] width 302 height 97
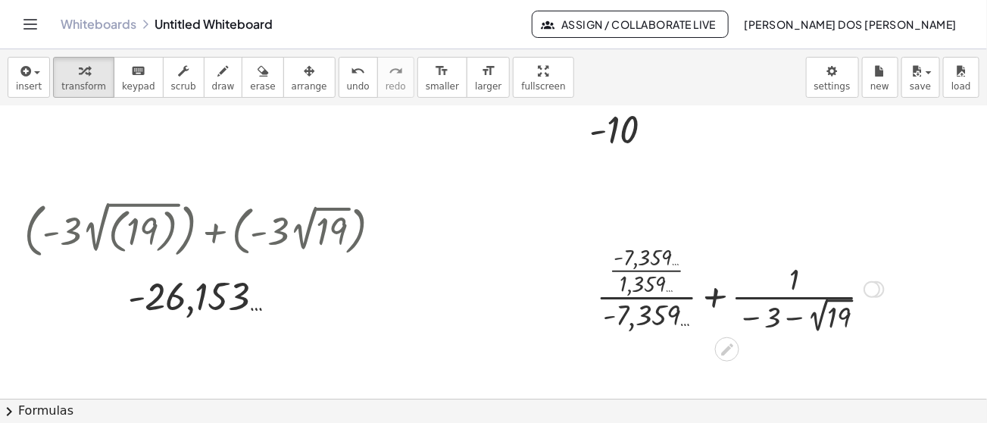
click at [706, 292] on div at bounding box center [740, 287] width 302 height 97
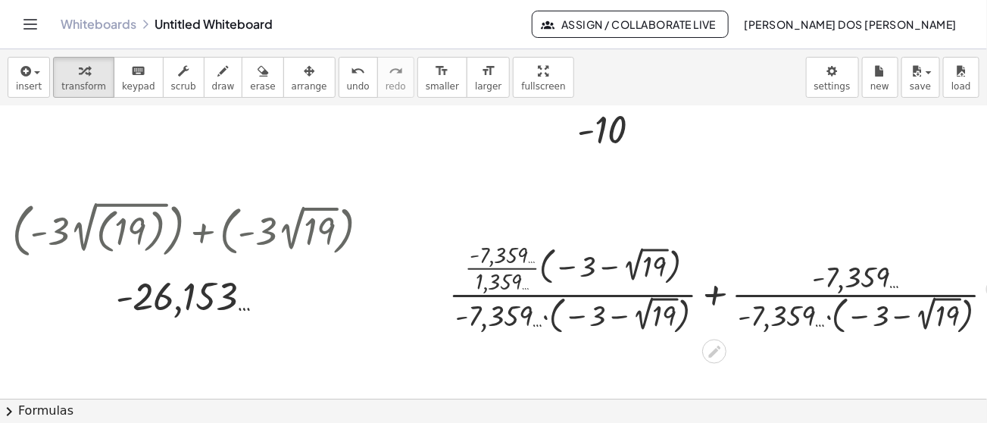
click at [613, 273] on div at bounding box center [728, 287] width 572 height 101
click at [648, 261] on div at bounding box center [728, 287] width 572 height 101
click at [648, 261] on div at bounding box center [728, 287] width 586 height 101
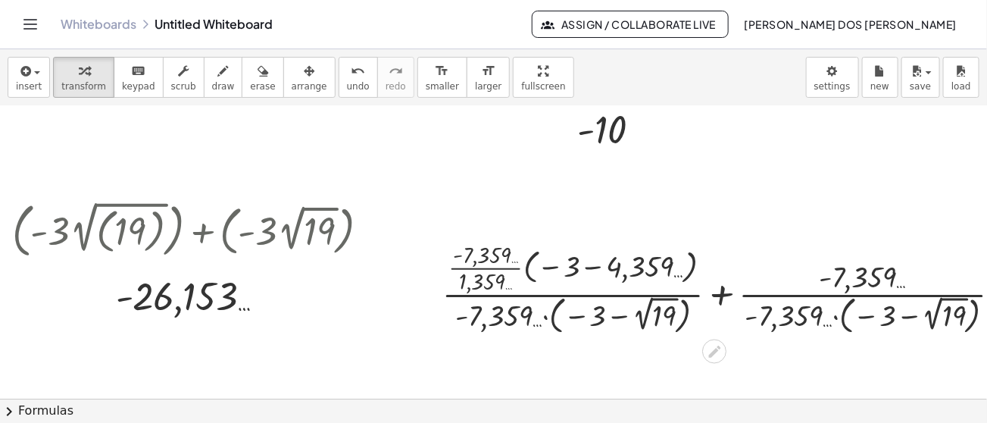
click at [584, 262] on div at bounding box center [728, 287] width 586 height 101
click at [584, 262] on div at bounding box center [728, 287] width 572 height 101
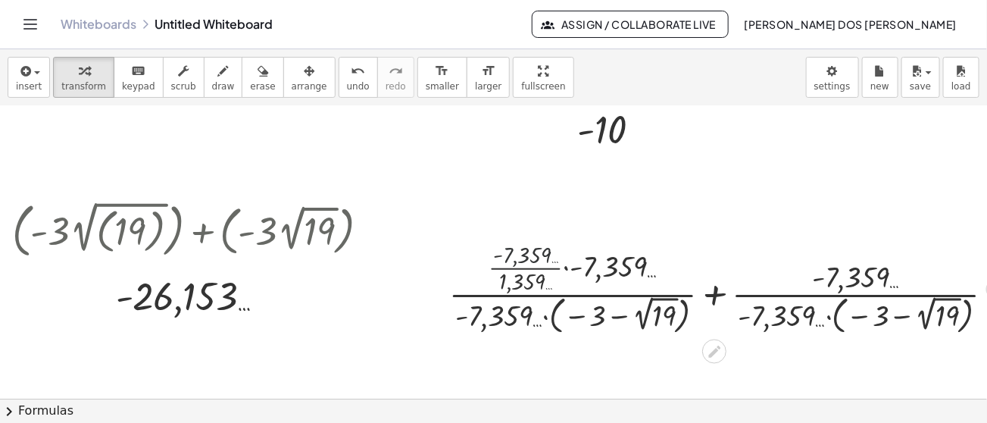
click at [515, 254] on div at bounding box center [728, 287] width 572 height 101
click at [517, 281] on div at bounding box center [728, 287] width 572 height 101
click at [517, 281] on div at bounding box center [728, 287] width 572 height 83
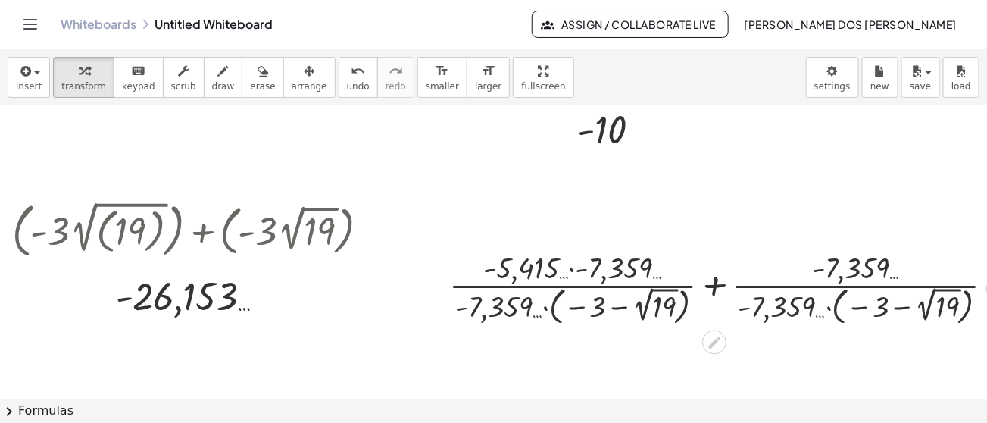
click at [575, 261] on div at bounding box center [728, 287] width 572 height 83
click at [924, 297] on div at bounding box center [728, 287] width 572 height 83
click at [924, 297] on div at bounding box center [728, 287] width 605 height 83
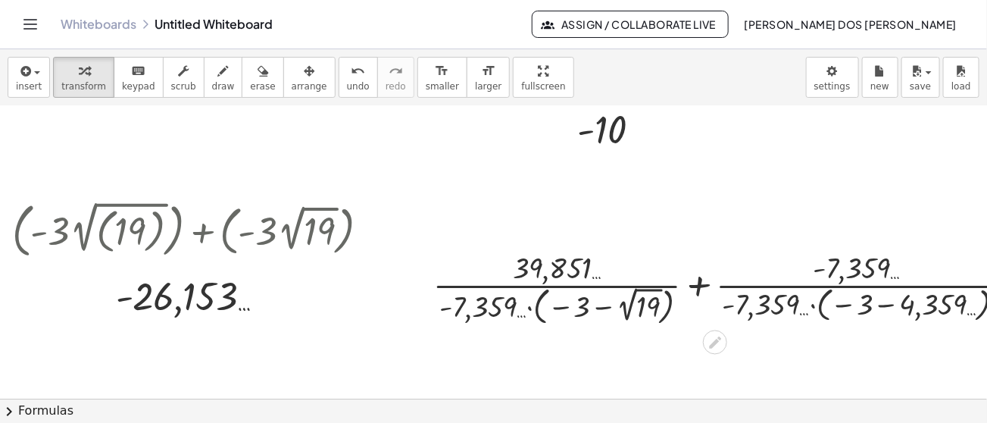
click at [914, 301] on div at bounding box center [728, 287] width 605 height 83
click at [914, 301] on div at bounding box center [728, 287] width 518 height 83
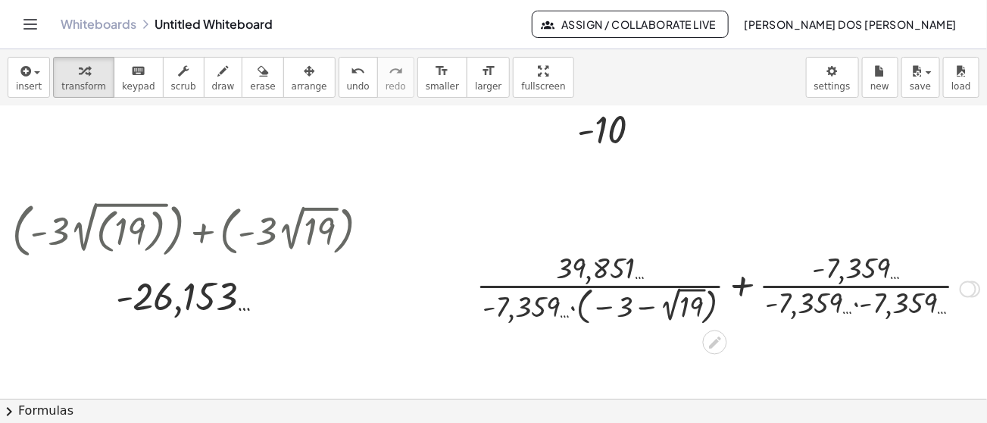
click at [854, 302] on div at bounding box center [728, 287] width 518 height 83
click at [854, 302] on div at bounding box center [728, 287] width 425 height 83
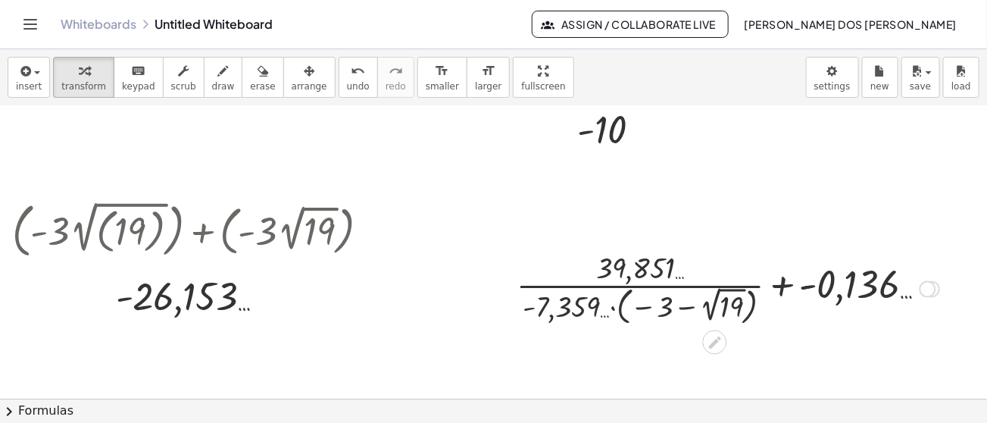
click at [689, 311] on div at bounding box center [728, 287] width 438 height 83
click at [719, 306] on div at bounding box center [728, 287] width 438 height 83
click at [719, 306] on div at bounding box center [727, 287] width 471 height 79
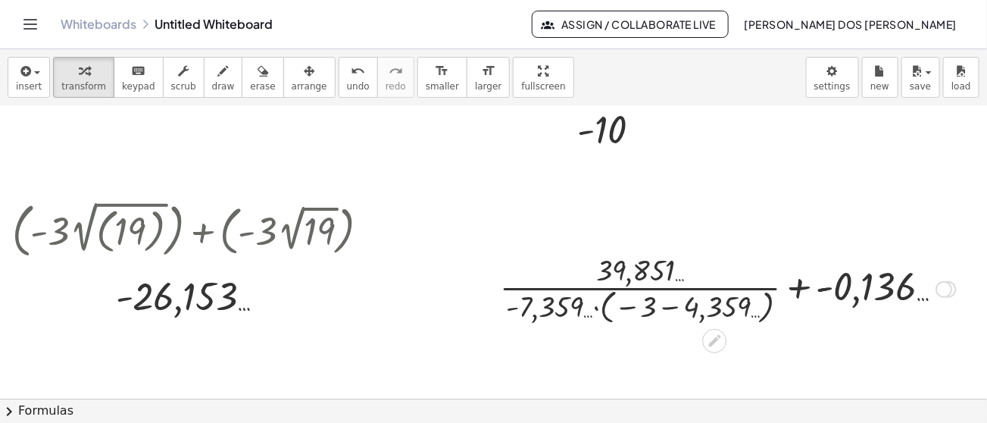
click at [673, 306] on div at bounding box center [727, 287] width 471 height 79
click at [673, 306] on div at bounding box center [728, 288] width 384 height 76
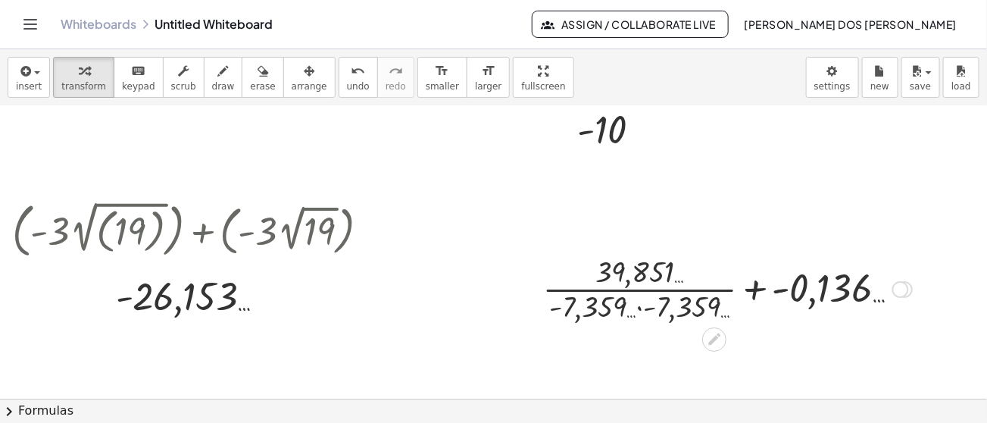
click at [658, 306] on div at bounding box center [728, 288] width 384 height 76
click at [658, 306] on div at bounding box center [728, 288] width 291 height 76
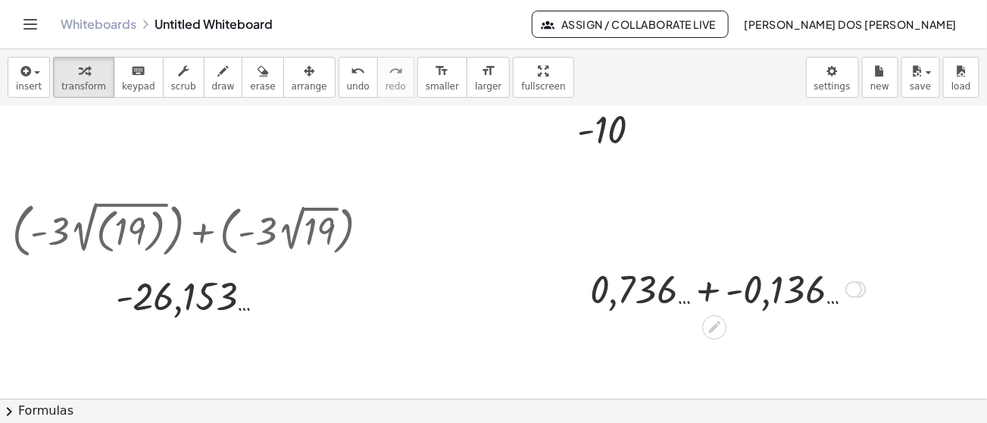
click at [711, 294] on div at bounding box center [728, 288] width 291 height 52
click at [711, 294] on div at bounding box center [728, 288] width 273 height 52
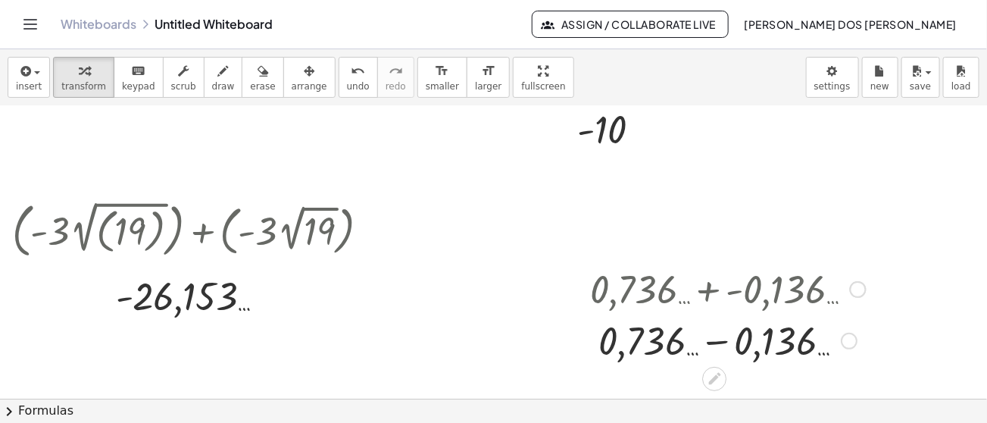
click at [711, 294] on div at bounding box center [728, 288] width 291 height 52
click at [721, 346] on div at bounding box center [728, 340] width 291 height 52
click at [721, 346] on div at bounding box center [728, 339] width 291 height 50
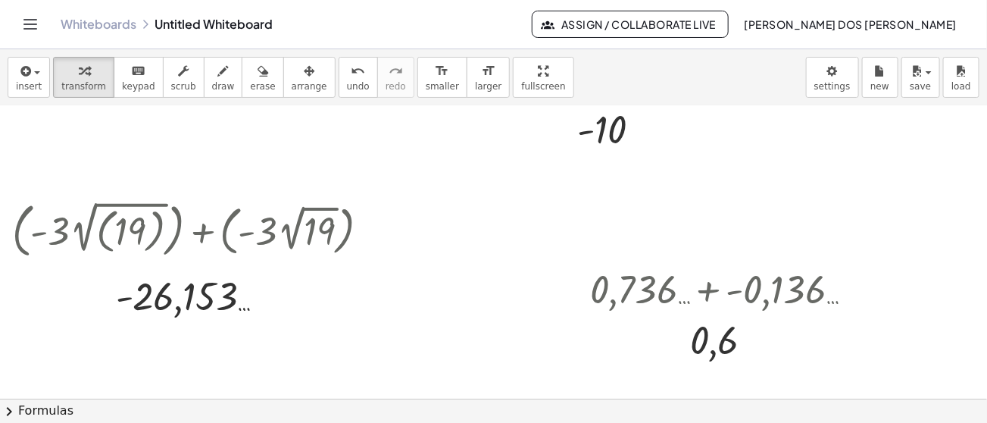
drag, startPoint x: 973, startPoint y: 216, endPoint x: 973, endPoint y: 277, distance: 61.4
click at [973, 277] on div at bounding box center [465, 324] width 1147 height 586
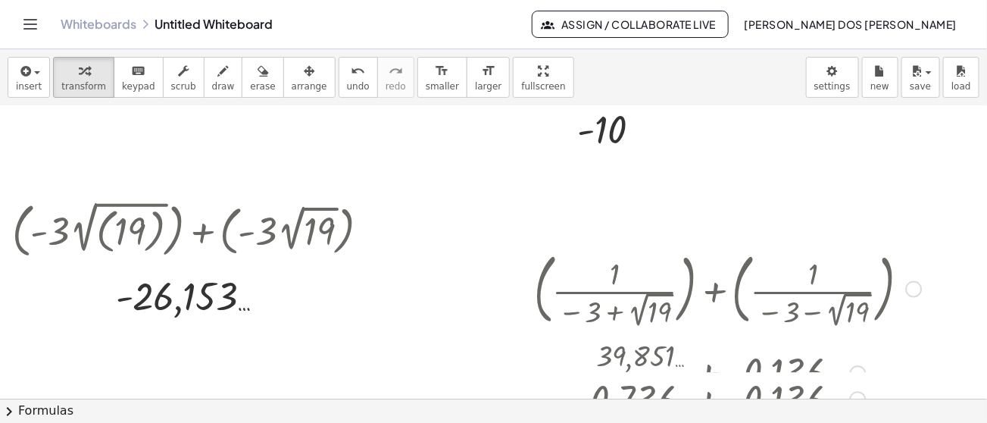
drag, startPoint x: 853, startPoint y: 290, endPoint x: 881, endPoint y: 414, distance: 127.4
click at [881, 414] on div "insert select one: Math Expression Function Text Youtube Video Graphing Geometr…" at bounding box center [493, 235] width 987 height 373
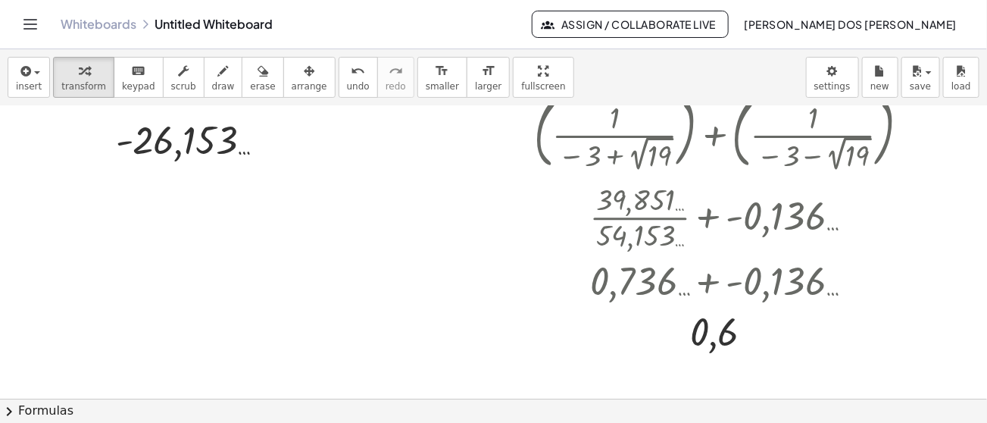
scroll to position [233, 108]
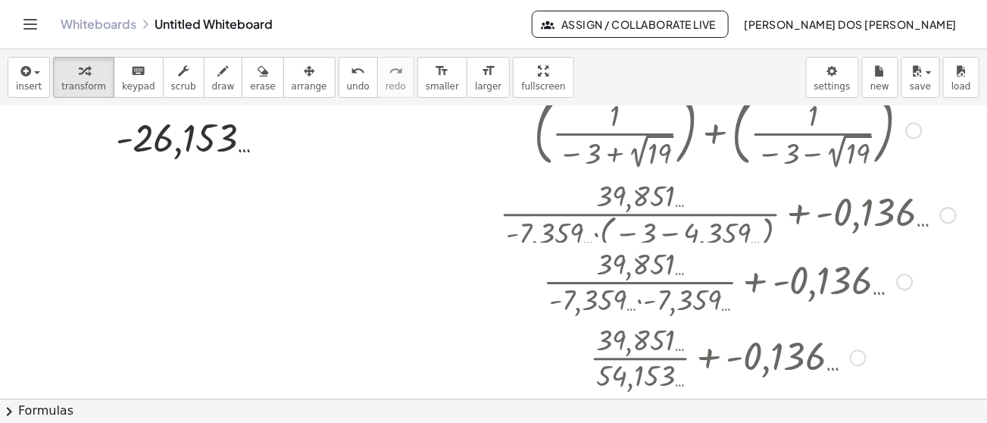
drag, startPoint x: 854, startPoint y: 218, endPoint x: 878, endPoint y: 376, distance: 159.3
click at [714, 358] on div "+ · 39,851 … · 54,153 … + - 0,136 …" at bounding box center [714, 358] width 0 height 0
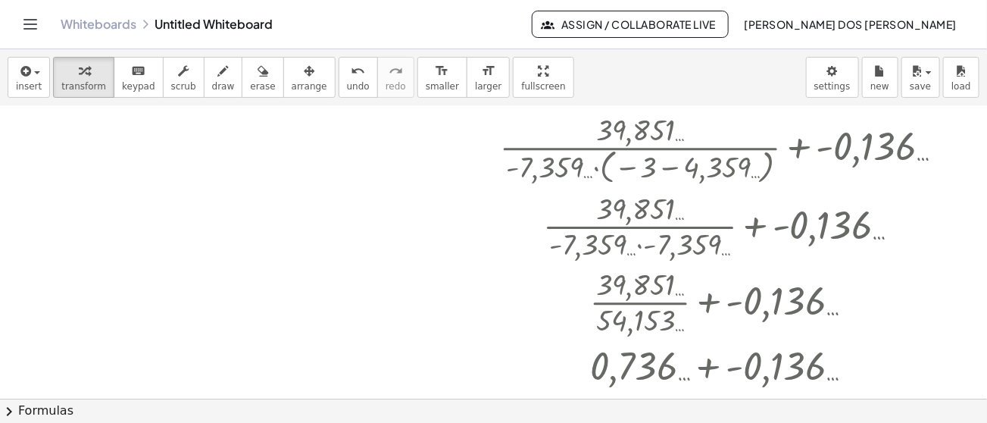
scroll to position [301, 108]
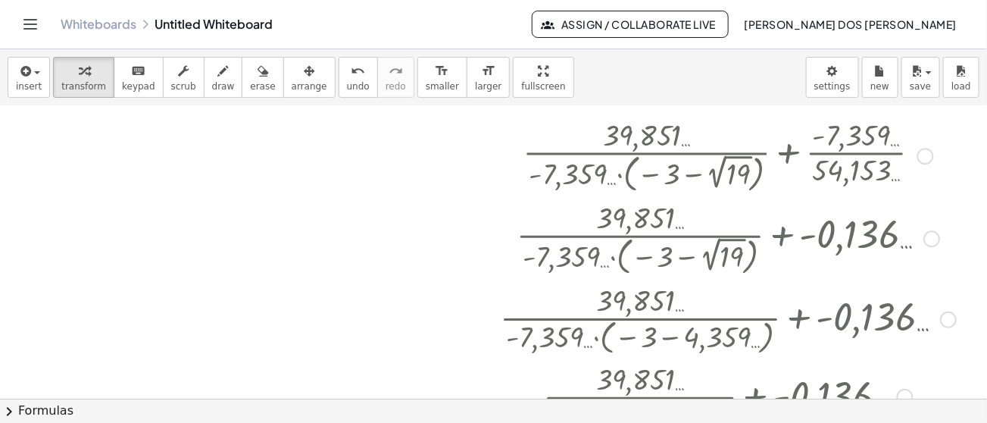
drag, startPoint x: 942, startPoint y: 141, endPoint x: 964, endPoint y: 323, distance: 183.2
click at [715, 320] on div "+ · 39,851 … · - 7,359 … · ( − 3 − 4,359 … ) + - 0,136 …" at bounding box center [715, 320] width 0 height 0
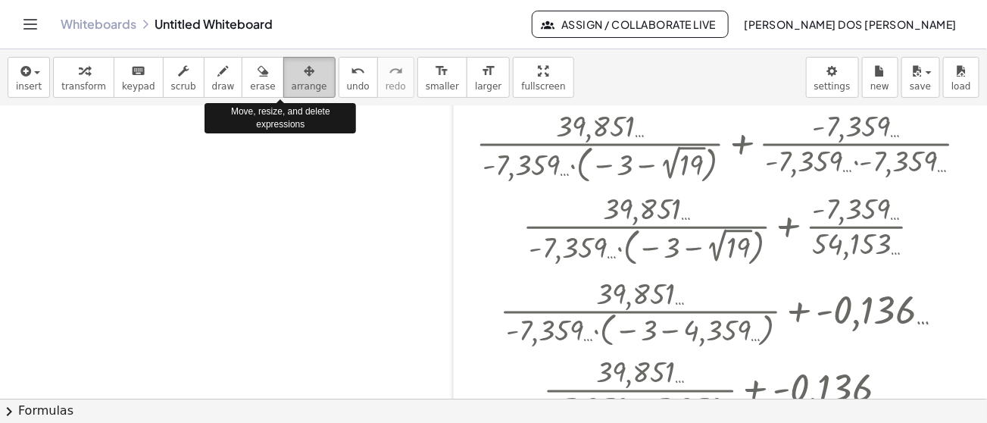
click at [292, 84] on span "arrange" at bounding box center [310, 86] width 36 height 11
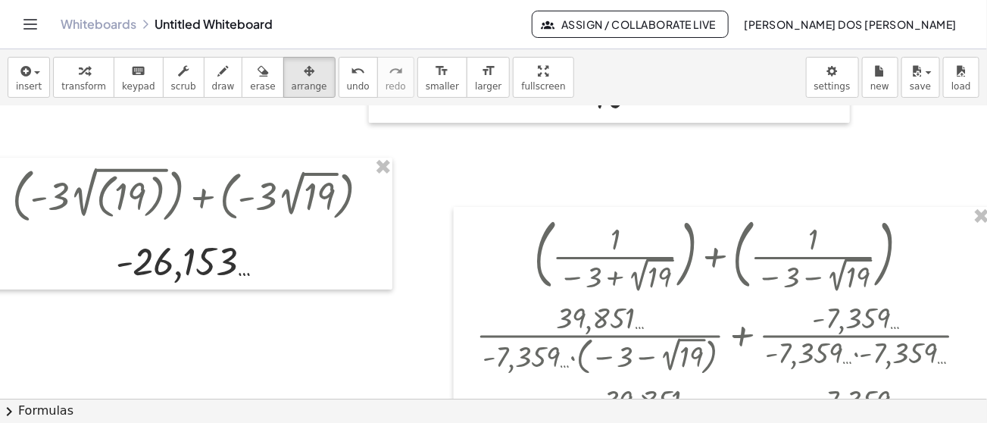
scroll to position [97, 108]
